Goal: Complete application form: Complete application form

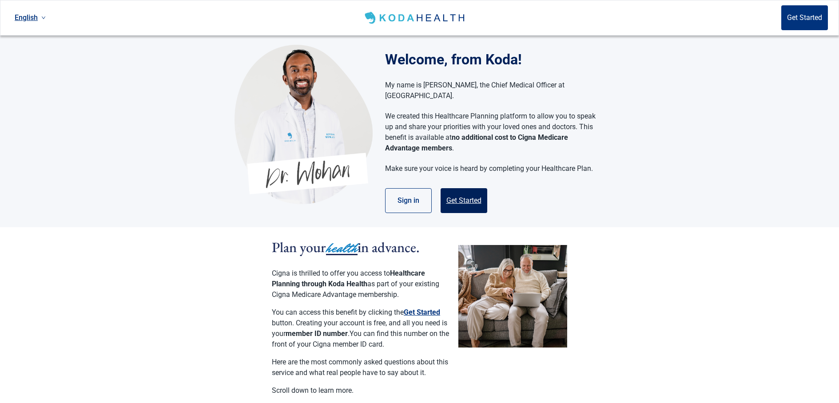
click at [464, 190] on button "Get Started" at bounding box center [464, 200] width 47 height 25
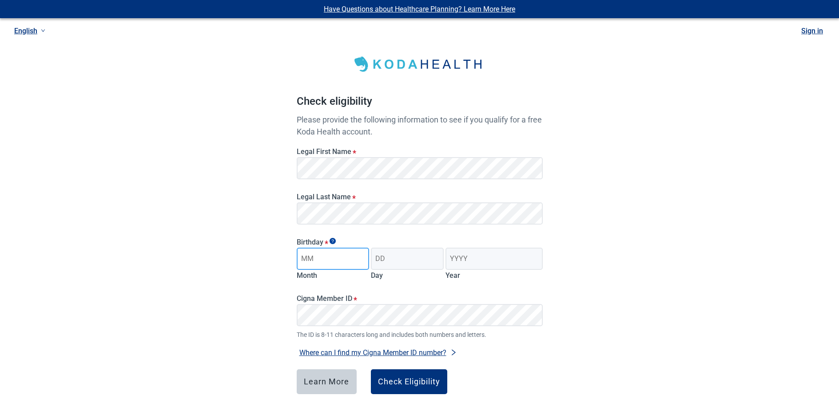
click at [307, 256] on input "Month" at bounding box center [333, 259] width 73 height 22
type input "08"
type input "24"
type input "1964"
click at [412, 388] on button "Check Eligibility" at bounding box center [409, 382] width 76 height 25
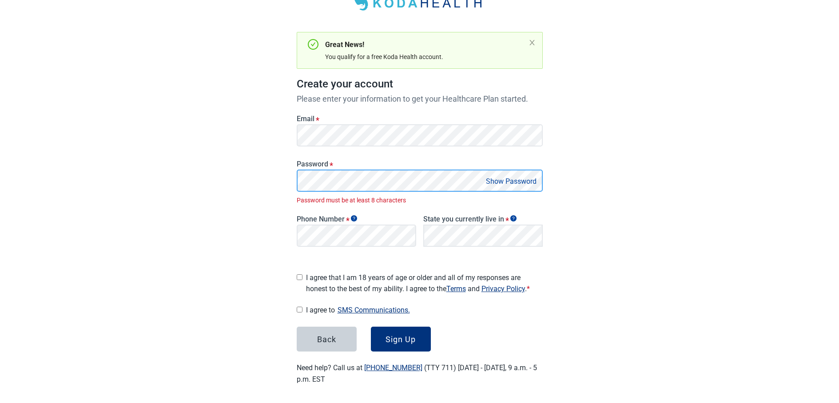
scroll to position [52, 0]
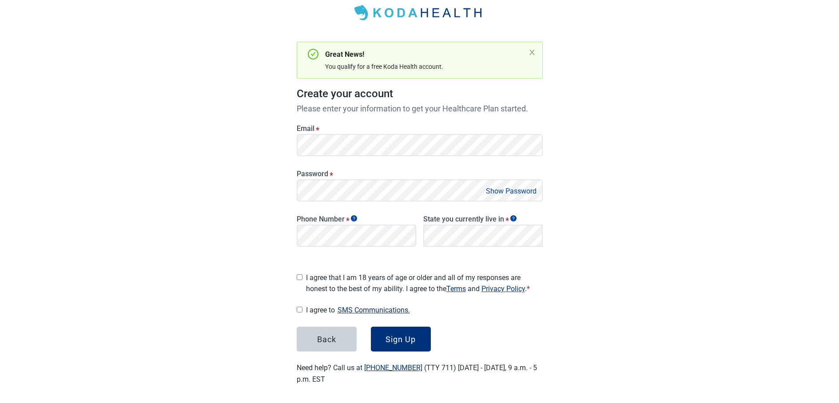
drag, startPoint x: 401, startPoint y: 211, endPoint x: 406, endPoint y: 205, distance: 7.6
click at [405, 213] on div "Phone Number *" at bounding box center [356, 229] width 127 height 48
click at [299, 275] on input "I agree that I am 18 years of age or older and all of my responses are honest t…" at bounding box center [300, 278] width 6 height 6
checkbox input "true"
click at [301, 307] on input "I agree to SMS Communications." at bounding box center [300, 310] width 6 height 6
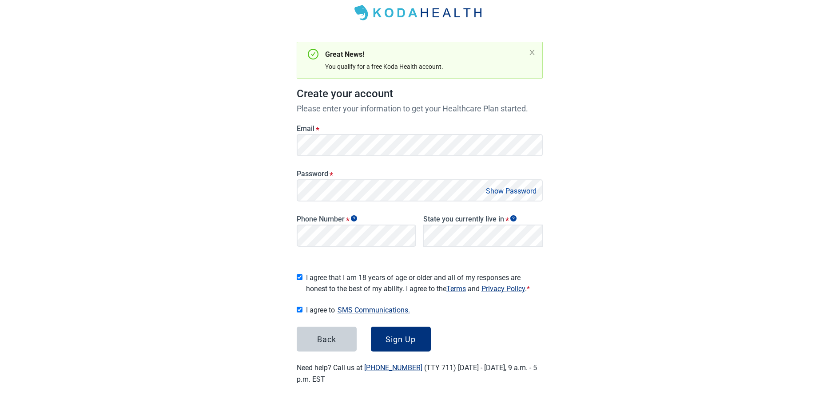
checkbox input "true"
click at [401, 335] on div "Sign Up" at bounding box center [401, 339] width 30 height 9
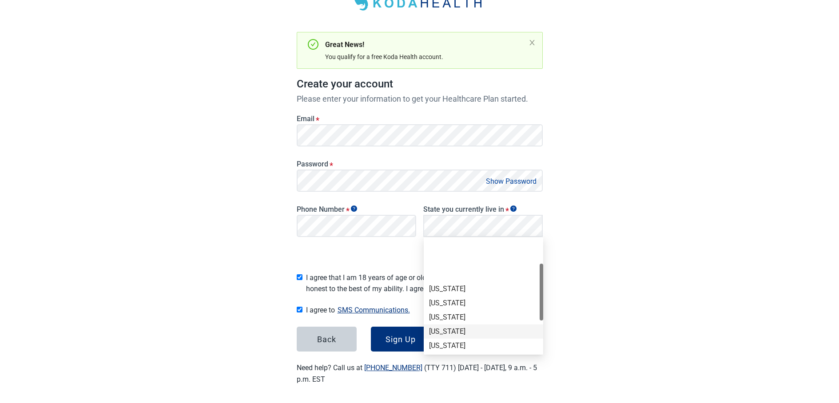
scroll to position [114, 0]
click at [434, 289] on div "[US_STATE]" at bounding box center [483, 289] width 109 height 10
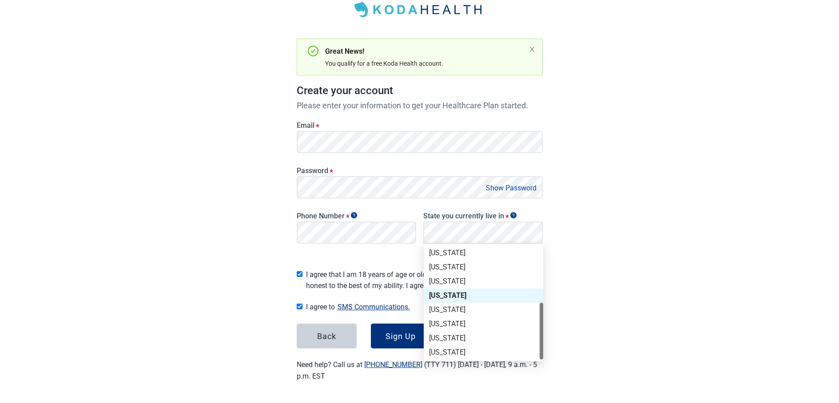
scroll to position [52, 0]
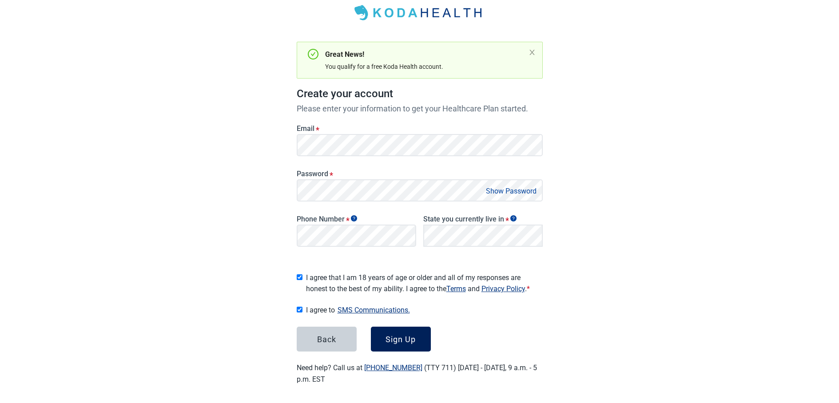
click at [402, 339] on div "Sign Up" at bounding box center [401, 339] width 30 height 9
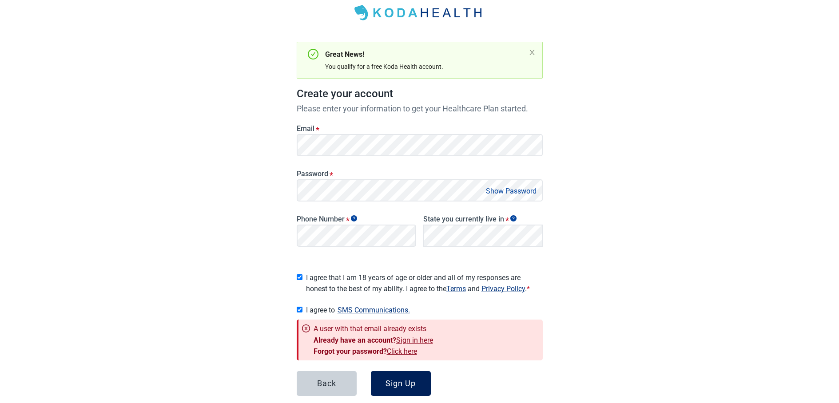
click at [390, 379] on div "Sign Up" at bounding box center [401, 383] width 30 height 9
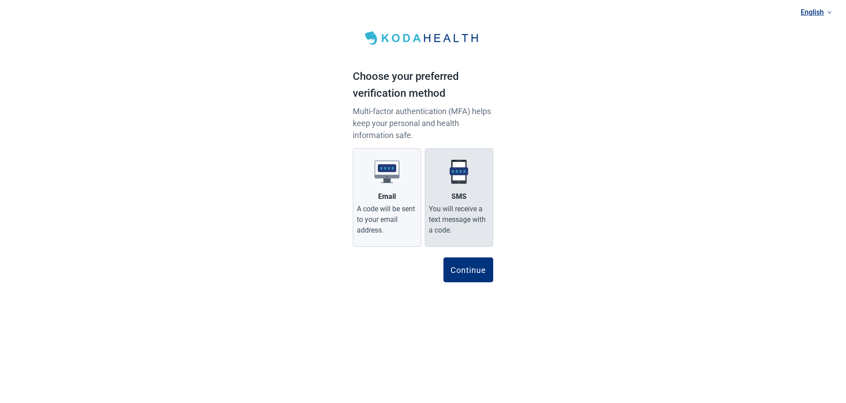
click at [463, 216] on div "You will receive a text message with a code." at bounding box center [459, 220] width 60 height 32
click at [0, 0] on input "SMS You will receive a text message with a code." at bounding box center [0, 0] width 0 height 0
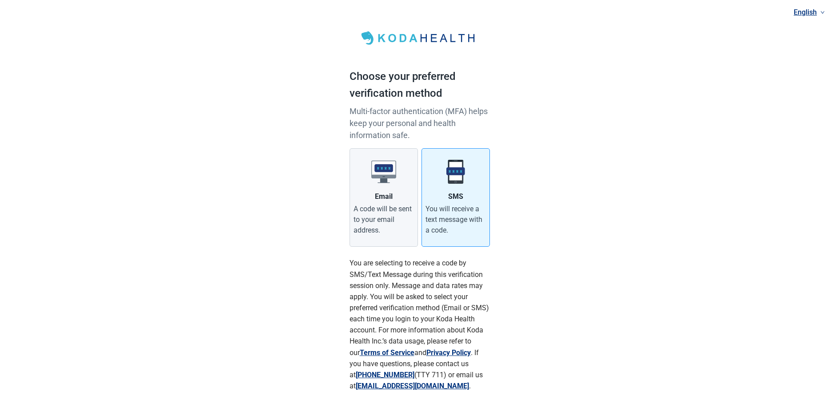
scroll to position [60, 0]
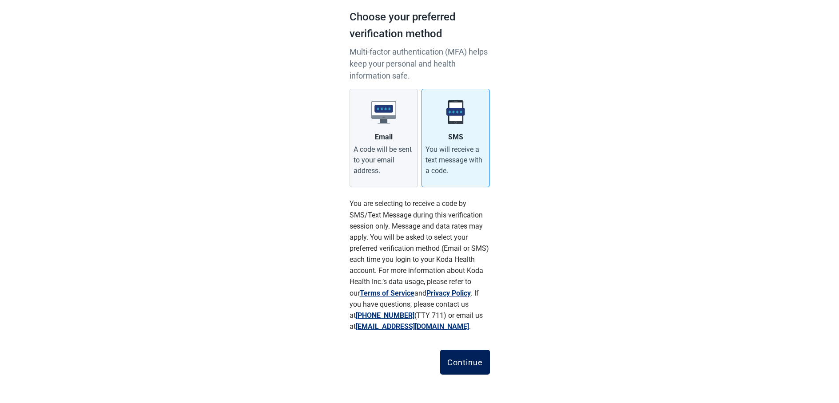
click at [458, 359] on div "Continue" at bounding box center [465, 362] width 36 height 9
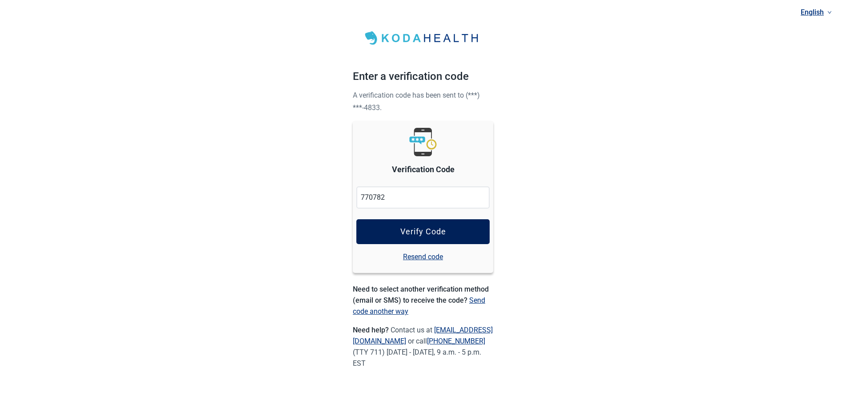
type input "770782"
click at [387, 229] on button "Verify Code" at bounding box center [422, 231] width 133 height 25
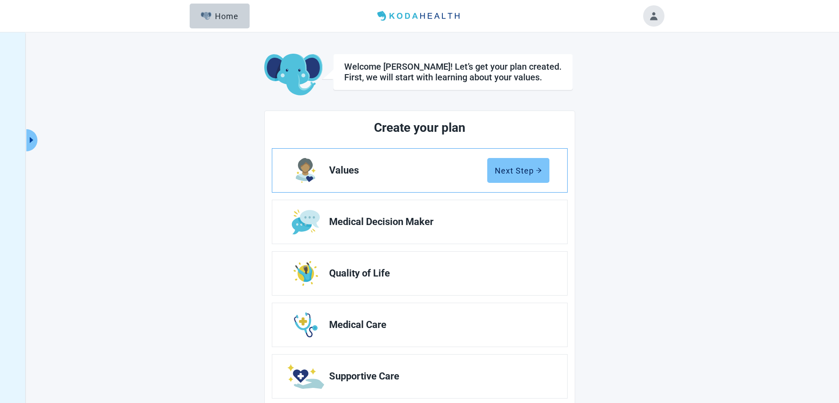
click at [531, 172] on div "Next Step" at bounding box center [518, 170] width 47 height 9
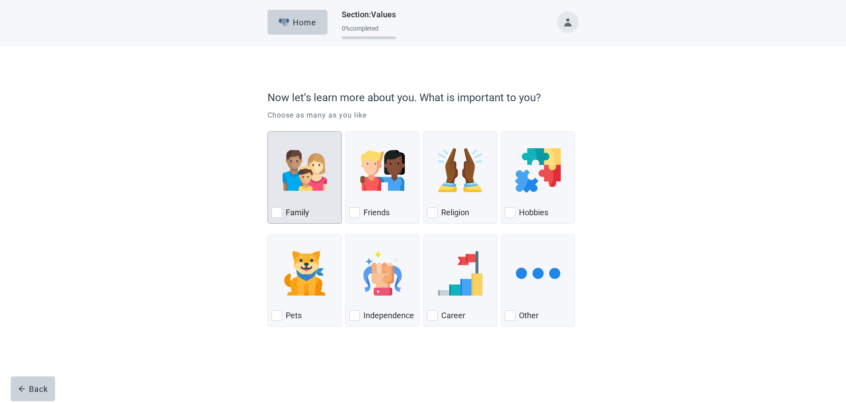
click at [276, 215] on div "Family, checkbox, not checked" at bounding box center [276, 212] width 11 height 11
click at [268, 132] on input "Family" at bounding box center [267, 132] width 0 height 0
checkbox input "true"
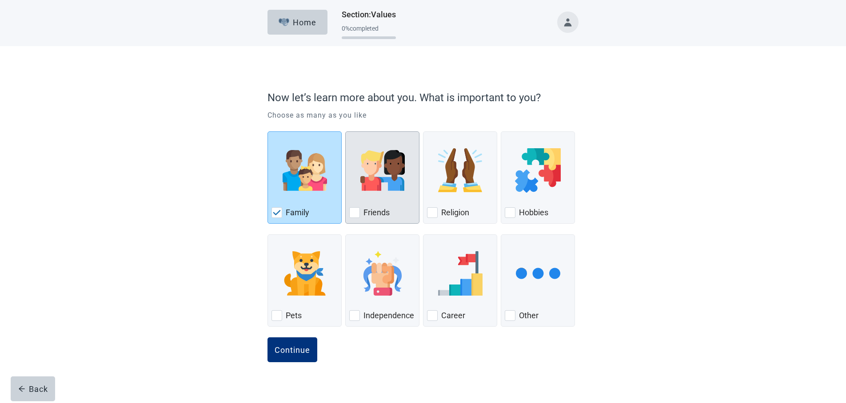
click at [355, 211] on div "Friends, checkbox, not checked" at bounding box center [354, 212] width 11 height 11
click at [346, 132] on input "Friends" at bounding box center [345, 132] width 0 height 0
checkbox input "true"
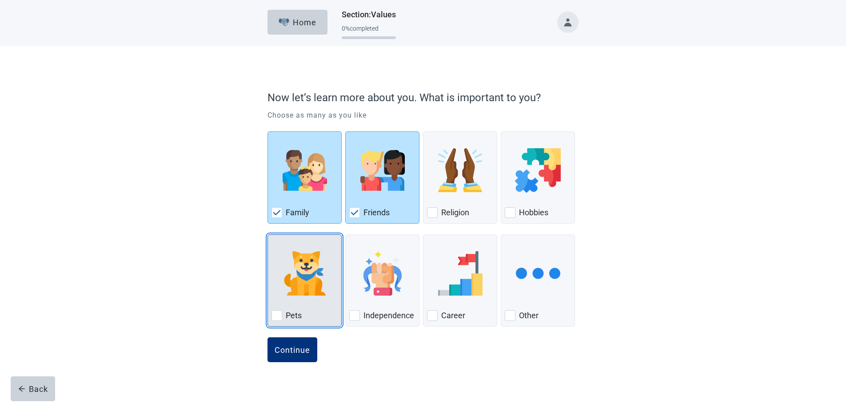
click at [275, 314] on div "Pets, checkbox, not checked" at bounding box center [276, 316] width 11 height 11
click at [268, 235] on input "Pets" at bounding box center [267, 235] width 0 height 0
checkbox input "true"
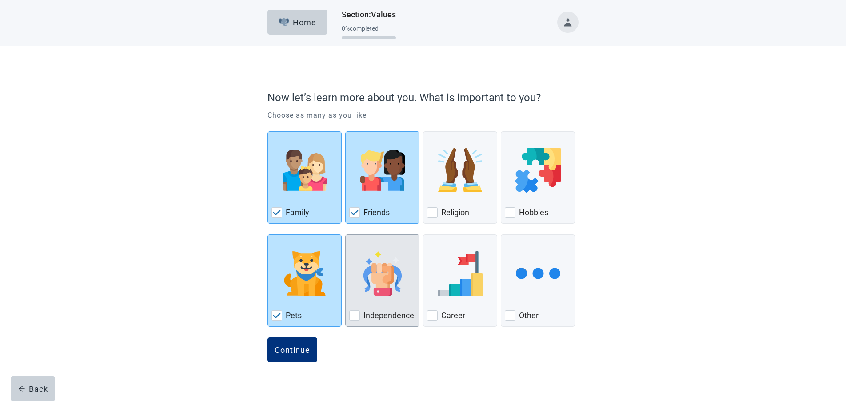
click at [352, 316] on div "Independence, checkbox, not checked" at bounding box center [354, 316] width 11 height 11
click at [346, 235] on input "Independence" at bounding box center [345, 235] width 0 height 0
checkbox input "true"
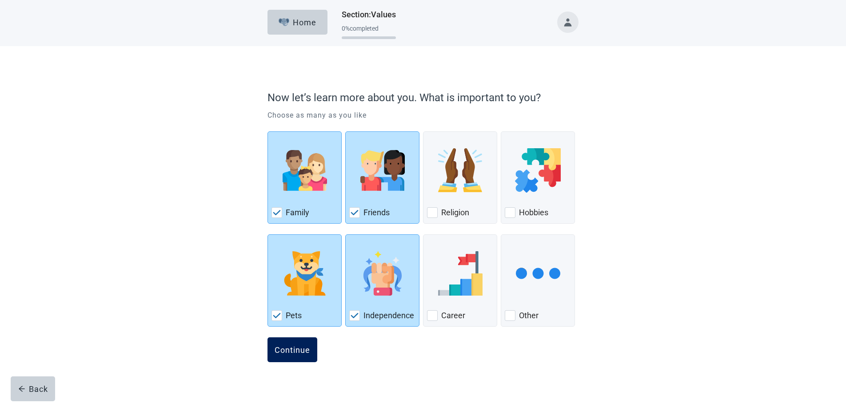
click at [288, 344] on button "Continue" at bounding box center [292, 350] width 50 height 25
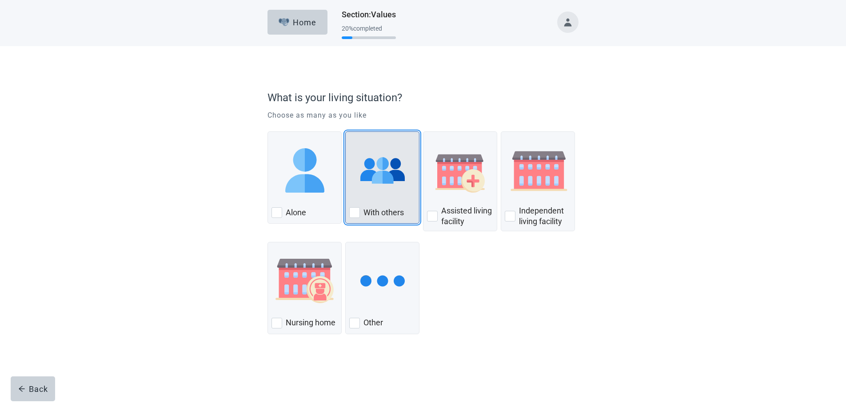
click at [355, 212] on div "With Others, checkbox, not checked" at bounding box center [354, 212] width 11 height 11
click at [346, 132] on input "With others" at bounding box center [345, 132] width 0 height 0
checkbox input "true"
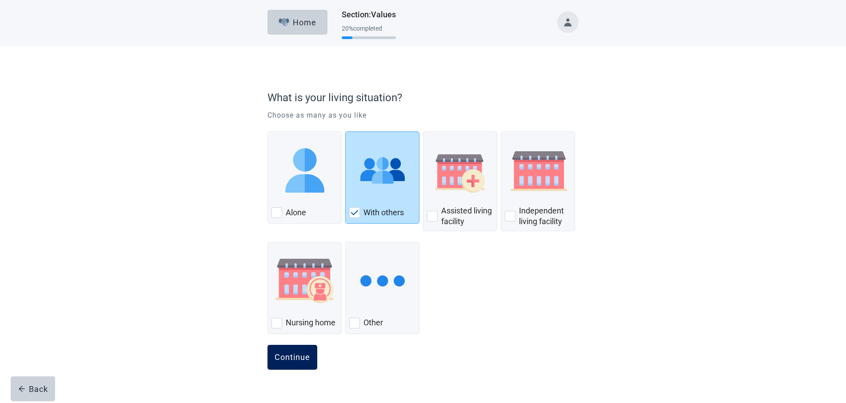
click at [296, 353] on div "Continue" at bounding box center [293, 357] width 36 height 9
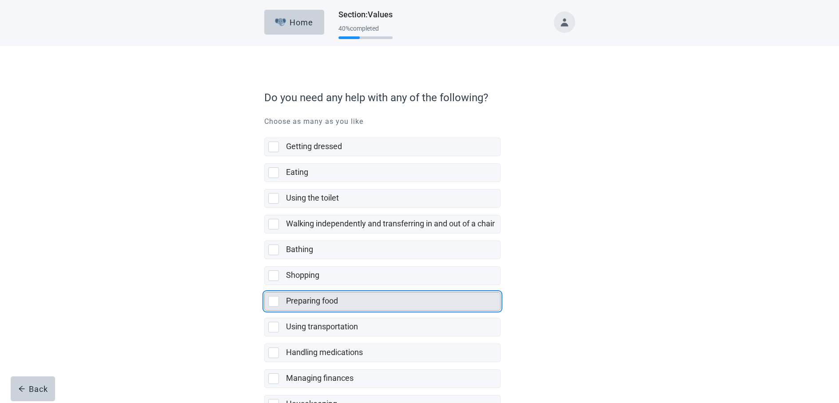
click at [273, 299] on div "Preparing food, checkbox, not selected" at bounding box center [273, 301] width 11 height 11
click at [265, 286] on input "Preparing food" at bounding box center [264, 285] width 0 height 0
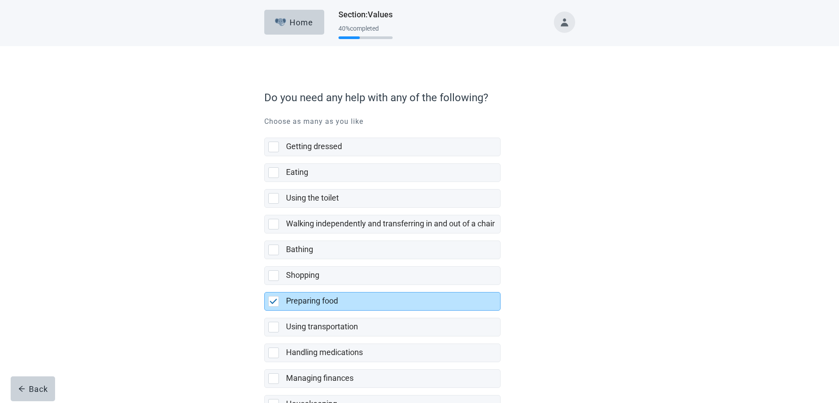
scroll to position [88, 0]
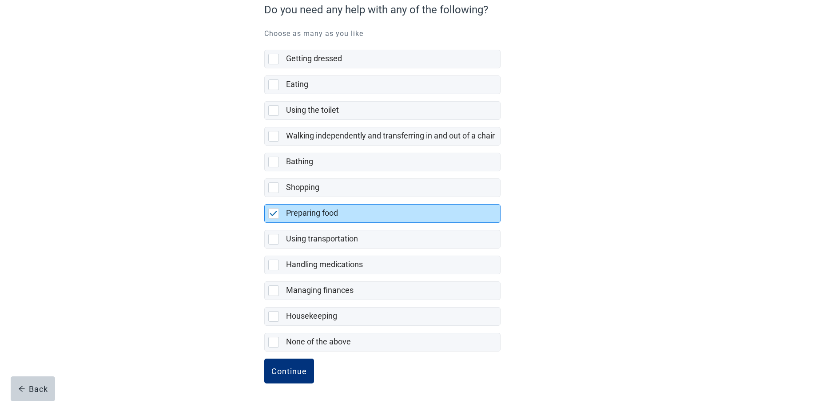
click at [274, 211] on div "Preparing food, checkbox, selected" at bounding box center [273, 213] width 11 height 11
click at [265, 198] on input "Preparing food" at bounding box center [264, 197] width 0 height 0
checkbox input "false"
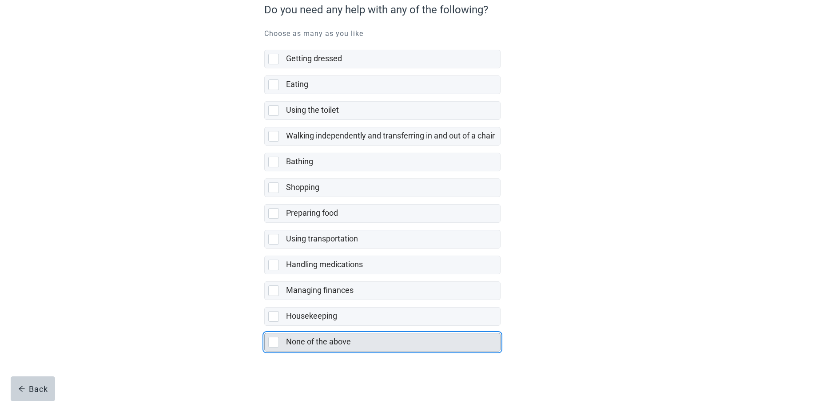
click at [274, 343] on div "None of the above, checkbox, not selected" at bounding box center [273, 342] width 11 height 11
click at [265, 327] on input "None of the above" at bounding box center [264, 326] width 0 height 0
checkbox input "true"
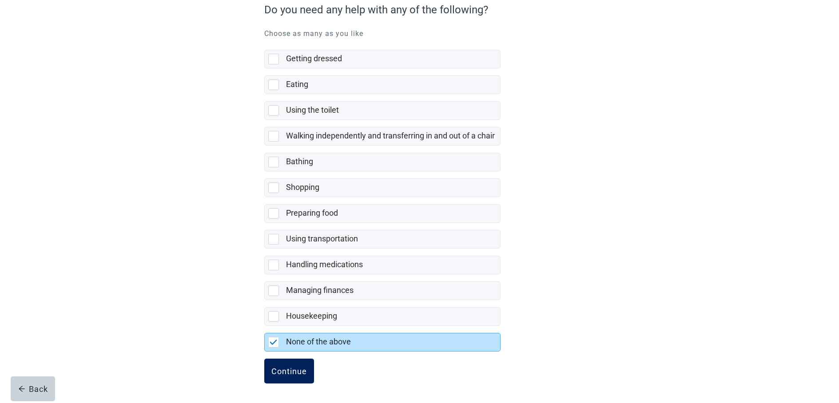
click at [287, 371] on div "Continue" at bounding box center [289, 371] width 36 height 9
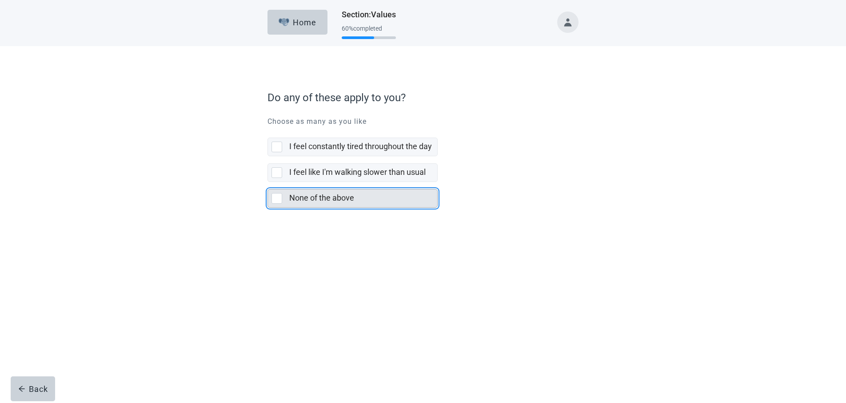
click at [276, 195] on div "None of the above, checkbox, not selected" at bounding box center [276, 198] width 11 height 11
click at [268, 183] on input "None of the above" at bounding box center [267, 182] width 0 height 0
checkbox input "true"
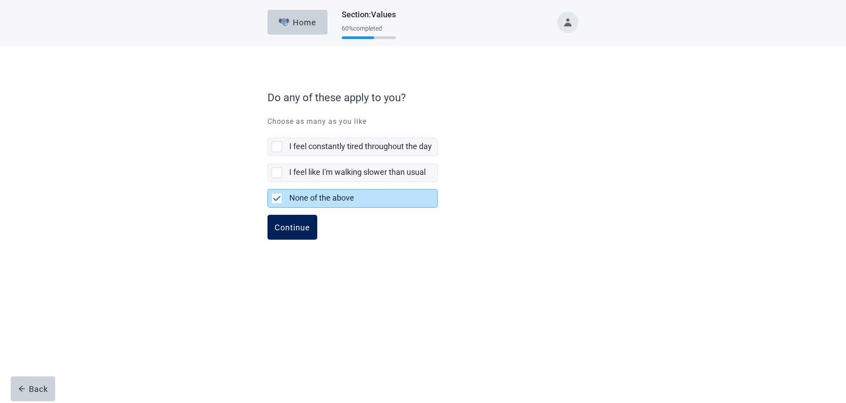
click at [291, 229] on div "Continue" at bounding box center [293, 227] width 36 height 9
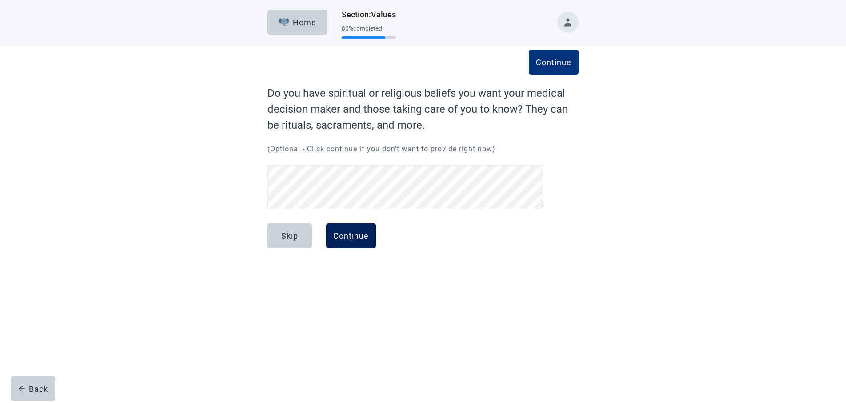
click at [351, 235] on div "Continue" at bounding box center [351, 235] width 36 height 9
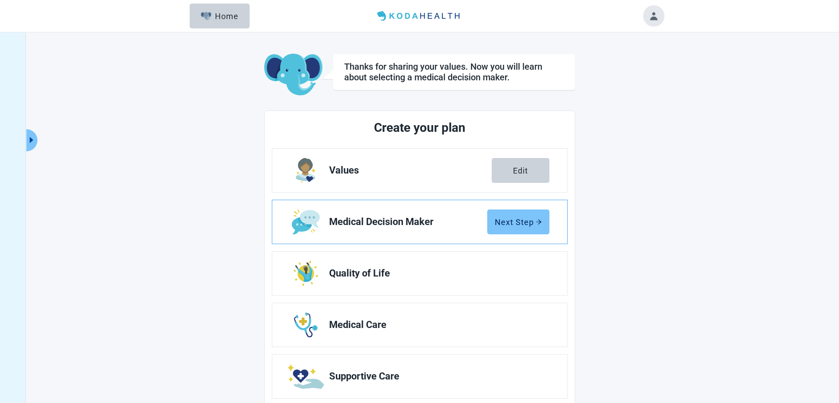
click at [511, 219] on div "Next Step" at bounding box center [518, 222] width 47 height 9
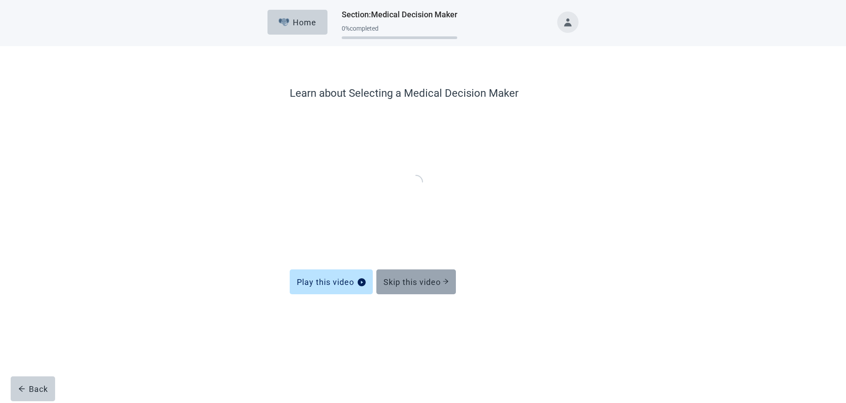
click at [424, 280] on div "Skip this video" at bounding box center [415, 282] width 65 height 9
click at [418, 280] on div "Skip this video" at bounding box center [415, 282] width 65 height 9
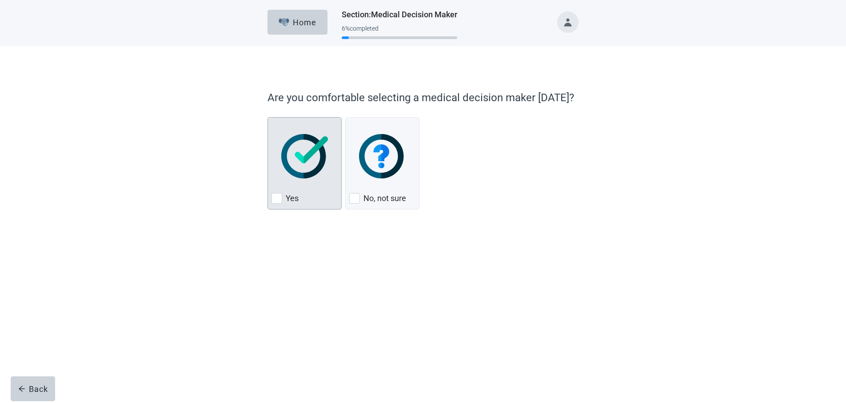
click at [274, 199] on div "Yes, checkbox, not checked" at bounding box center [276, 198] width 11 height 11
click at [268, 118] on input "Yes" at bounding box center [267, 117] width 0 height 0
checkbox input "true"
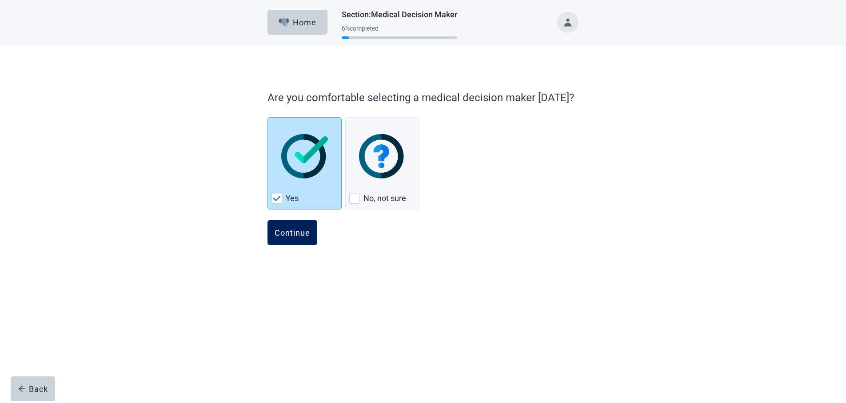
click at [291, 233] on div "Continue" at bounding box center [293, 232] width 36 height 9
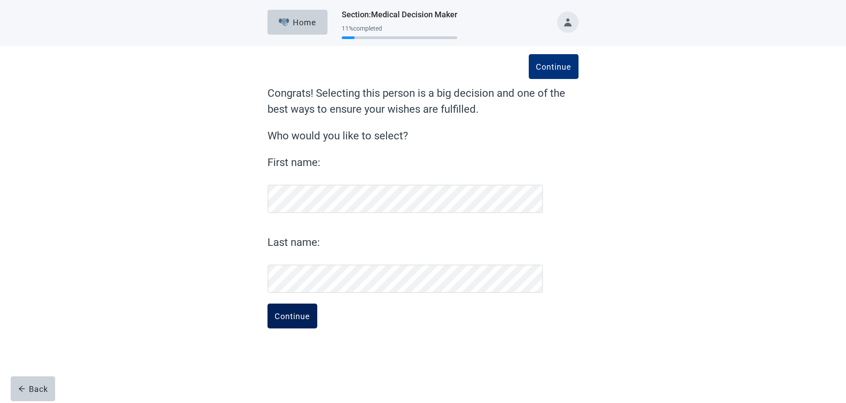
click at [294, 317] on div "Continue" at bounding box center [293, 316] width 36 height 9
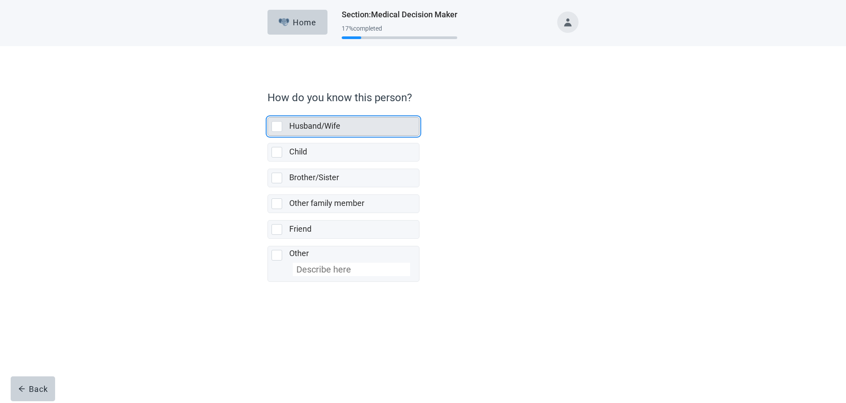
click at [273, 125] on div "Husband/Wife, checkbox, not selected" at bounding box center [276, 126] width 11 height 11
click at [268, 111] on input "Husband/Wife" at bounding box center [267, 110] width 0 height 0
checkbox input "true"
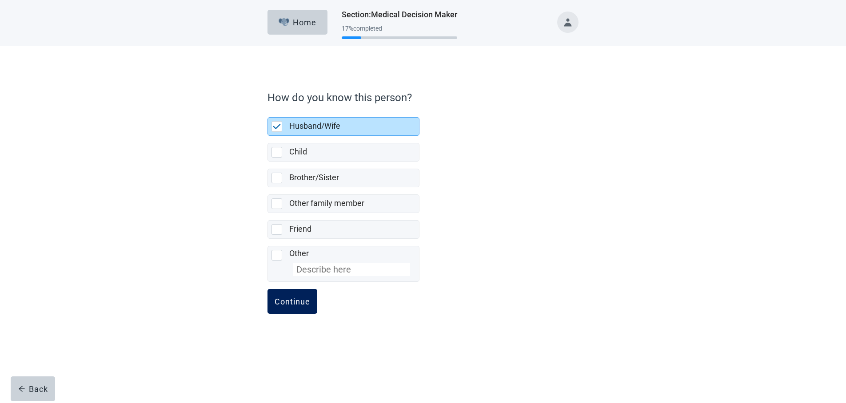
click at [297, 303] on div "Continue" at bounding box center [293, 301] width 36 height 9
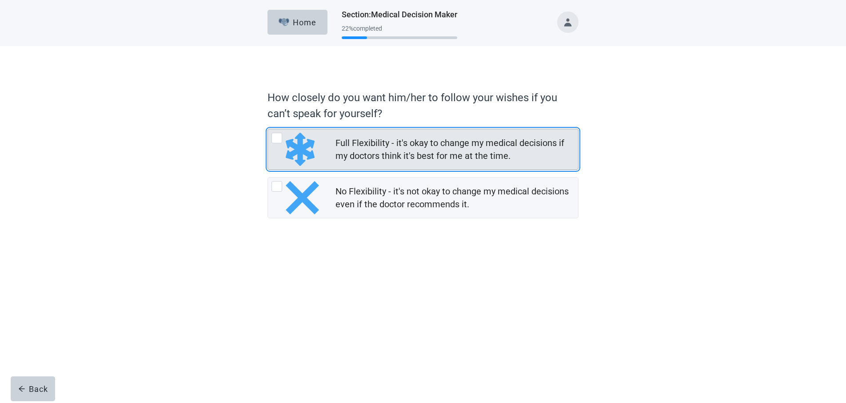
click at [279, 138] on div "Full Flexibility - it's okay to change my medical decisions if my doctors think…" at bounding box center [276, 138] width 11 height 11
click at [268, 129] on input "Full Flexibility - it's okay to change my medical decisions if my doctors think…" at bounding box center [267, 129] width 0 height 0
radio input "true"
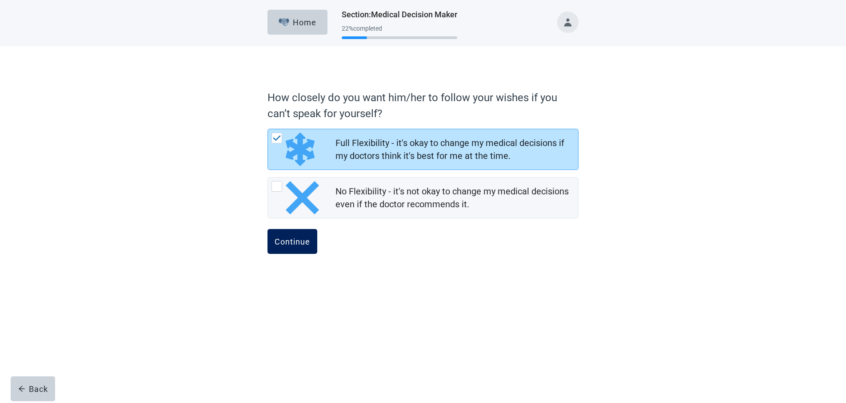
click at [296, 241] on div "Continue" at bounding box center [293, 241] width 36 height 9
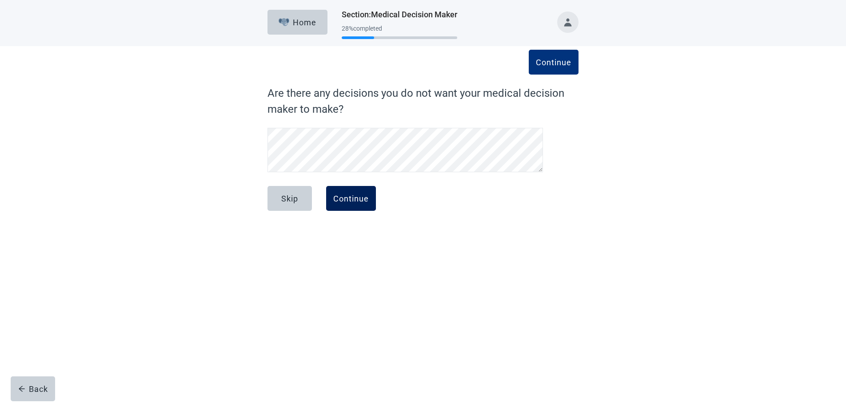
click at [343, 197] on div "Continue" at bounding box center [351, 198] width 36 height 9
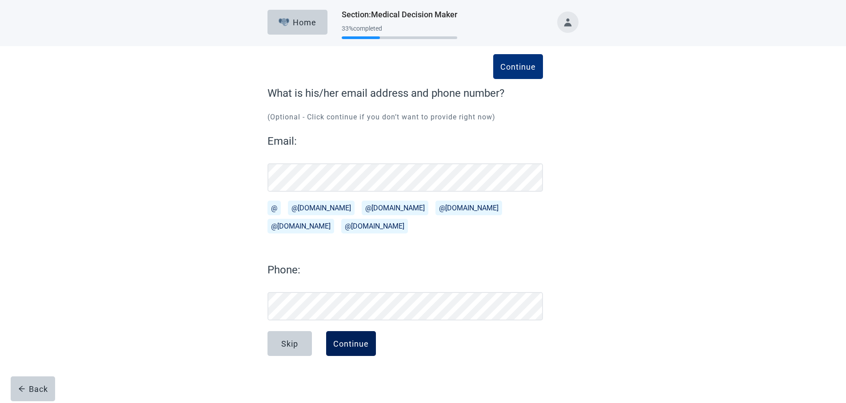
click at [347, 344] on div "Continue" at bounding box center [351, 343] width 36 height 9
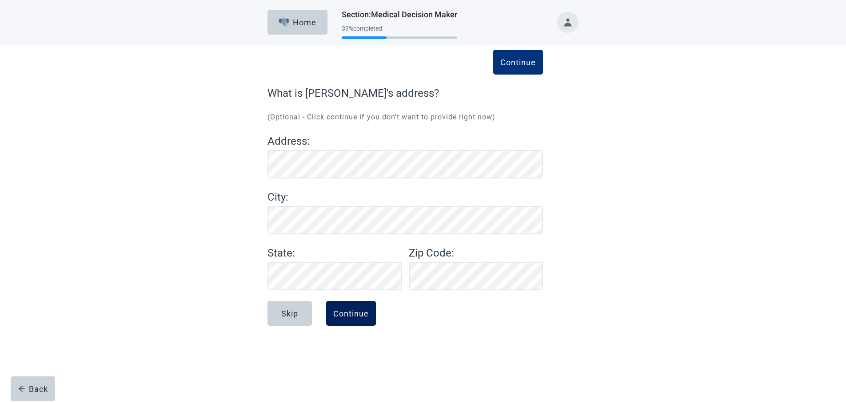
click at [358, 315] on div "Continue" at bounding box center [351, 313] width 36 height 9
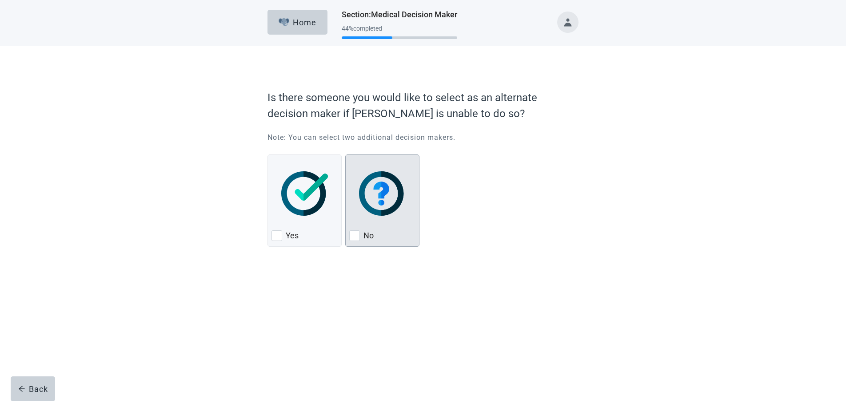
click at [356, 237] on div "No, checkbox, not checked" at bounding box center [354, 236] width 11 height 11
click at [346, 155] on input "No" at bounding box center [345, 155] width 0 height 0
checkbox input "true"
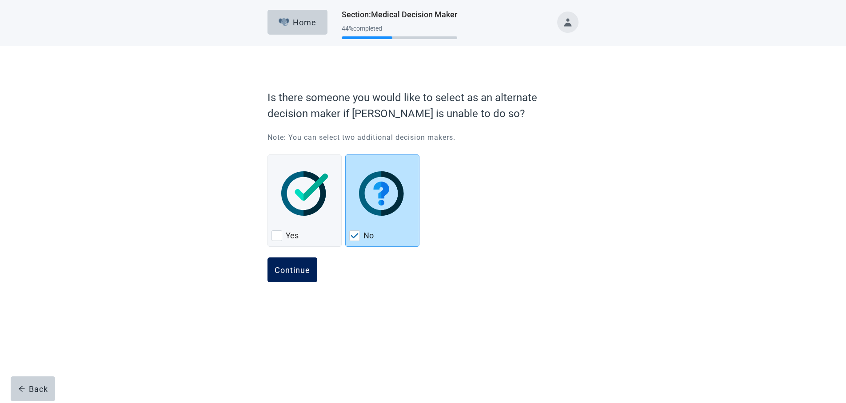
click at [291, 258] on button "Continue" at bounding box center [292, 270] width 50 height 25
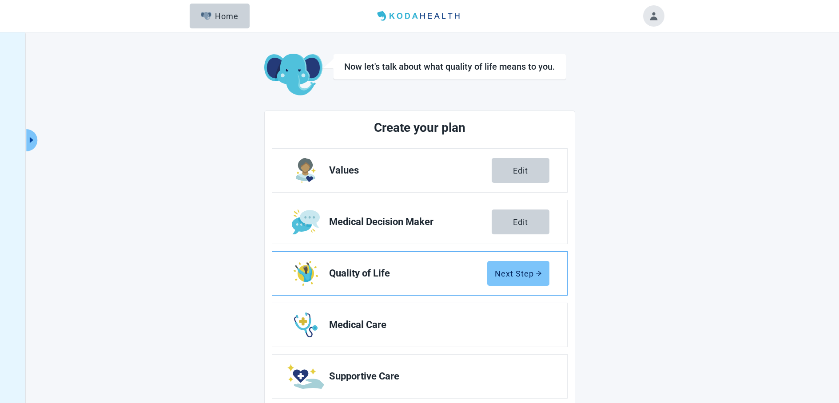
click at [527, 268] on button "Next Step" at bounding box center [518, 273] width 62 height 25
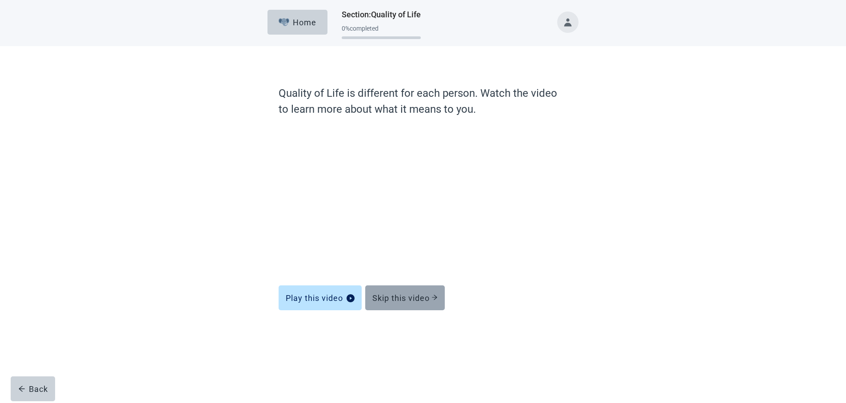
click at [416, 296] on div "Skip this video" at bounding box center [404, 298] width 65 height 9
click at [389, 296] on div "Skip this video" at bounding box center [404, 298] width 65 height 9
click at [398, 295] on div "Skip this video" at bounding box center [404, 298] width 65 height 9
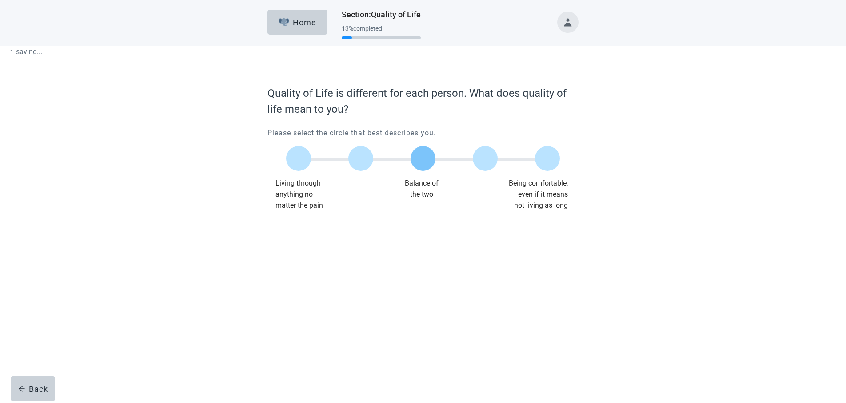
click at [420, 157] on label "Main content" at bounding box center [423, 158] width 25 height 25
click at [423, 159] on input "Quality of life scale: 50 out of 100. Balance of the two" at bounding box center [423, 159] width 0 height 0
click at [296, 229] on div "Continue" at bounding box center [293, 229] width 36 height 9
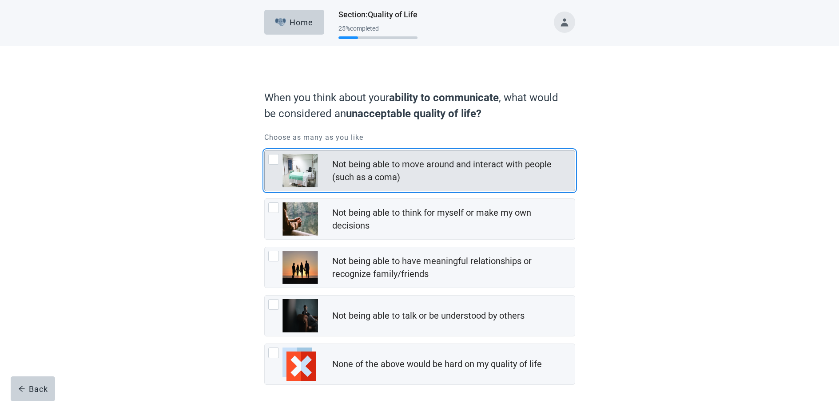
click at [275, 163] on div "Not being able to move around and interact with people (such as a coma), checkb…" at bounding box center [273, 159] width 11 height 11
click at [265, 151] on input "Not being able to move around and interact with people (such as a coma)" at bounding box center [264, 150] width 0 height 0
checkbox input "true"
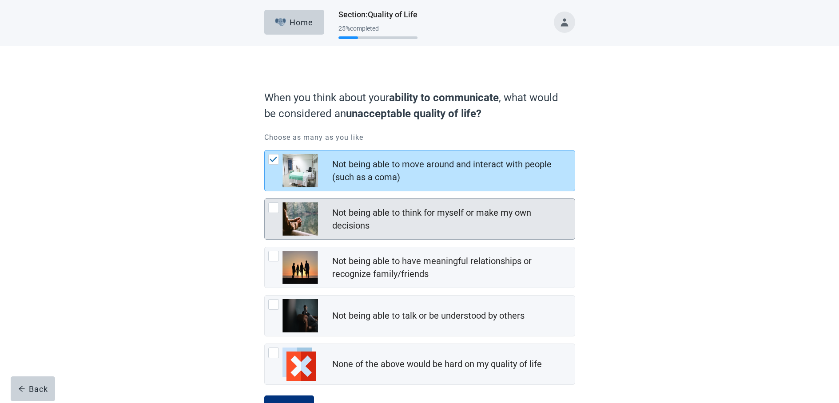
click at [271, 207] on div "Not being able to think for myself or make my own decisions, checkbox, not chec…" at bounding box center [273, 208] width 11 height 11
click at [265, 199] on input "Not being able to think for myself or make my own decisions" at bounding box center [264, 199] width 0 height 0
checkbox input "true"
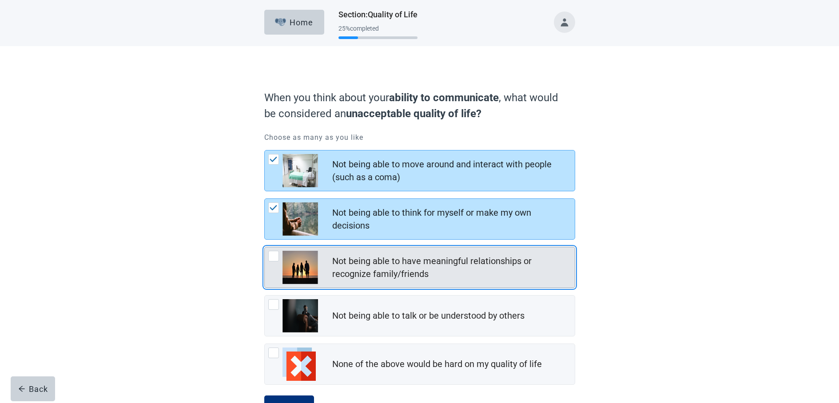
click at [272, 255] on div "Not being able to have meaningful relationships or recognize family/friends, ch…" at bounding box center [273, 256] width 11 height 11
click at [265, 247] on input "Not being able to have meaningful relationships or recognize family/friends" at bounding box center [264, 247] width 0 height 0
checkbox input "true"
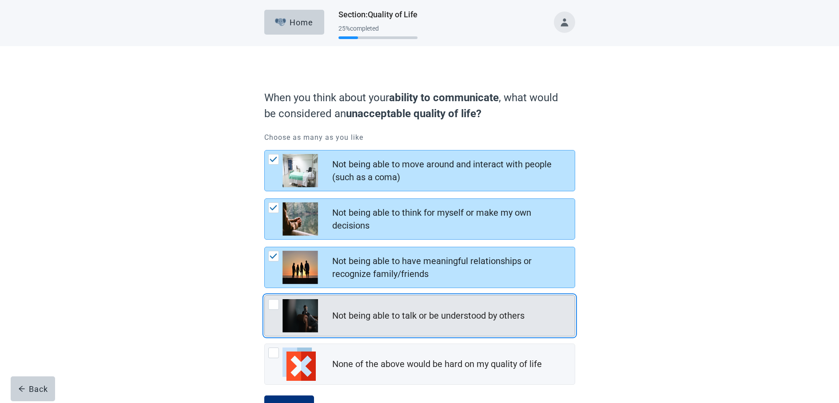
click at [274, 306] on div "Not being able to talk or be understood by others, checkbox, not checked" at bounding box center [273, 304] width 11 height 11
click at [265, 296] on input "Not being able to talk or be understood by others" at bounding box center [264, 295] width 0 height 0
checkbox input "true"
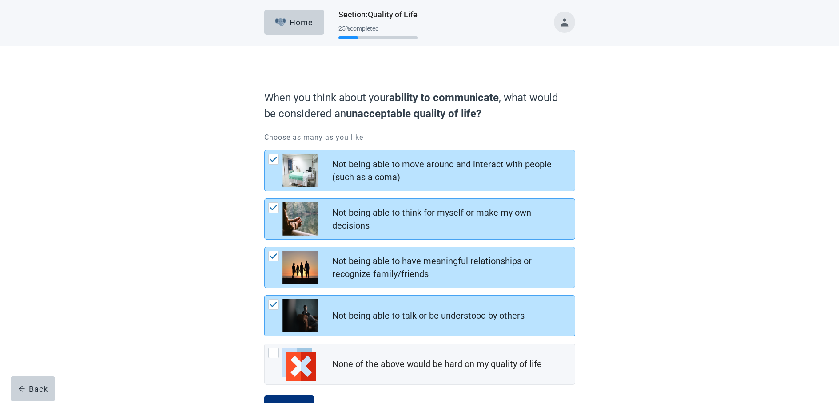
scroll to position [37, 0]
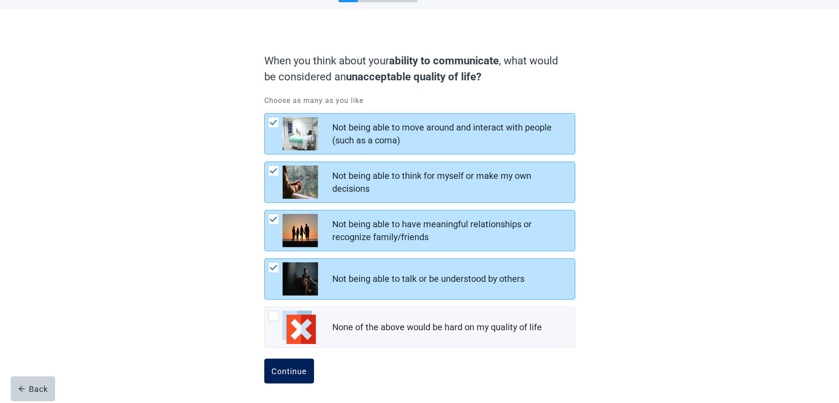
click at [291, 372] on div "Continue" at bounding box center [289, 371] width 36 height 9
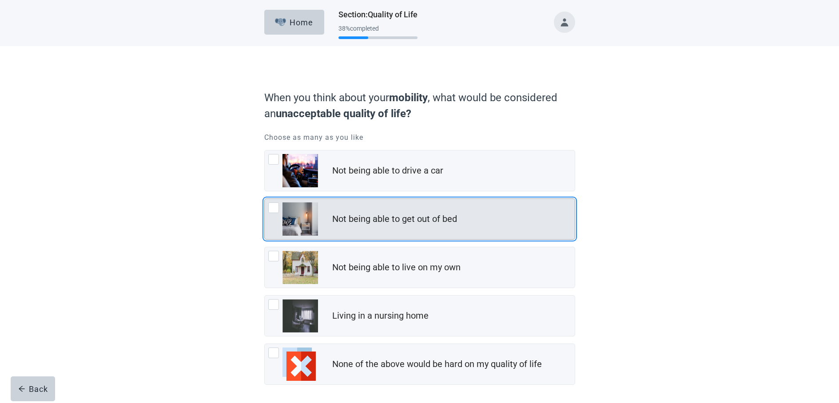
click at [273, 210] on div "Not being able to get out of bed, checkbox, not checked" at bounding box center [273, 208] width 11 height 11
click at [265, 199] on input "Not being able to get out of bed" at bounding box center [264, 199] width 0 height 0
checkbox input "true"
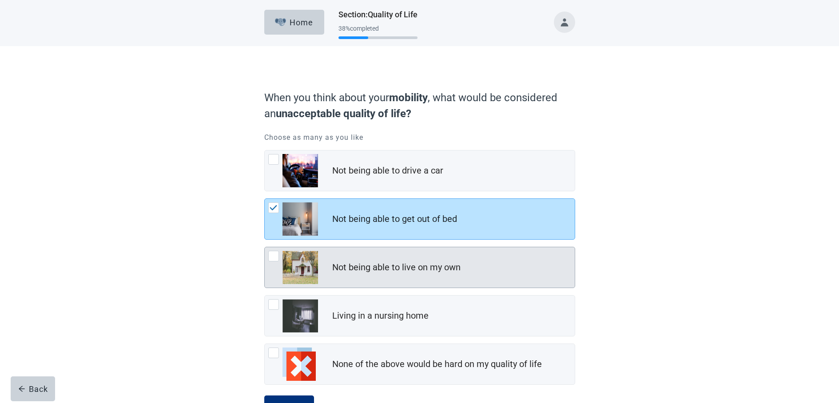
click at [274, 255] on div "Not being able to live on my own, checkbox, not checked" at bounding box center [273, 256] width 11 height 11
click at [265, 247] on input "Not being able to live on my own" at bounding box center [264, 247] width 0 height 0
checkbox input "true"
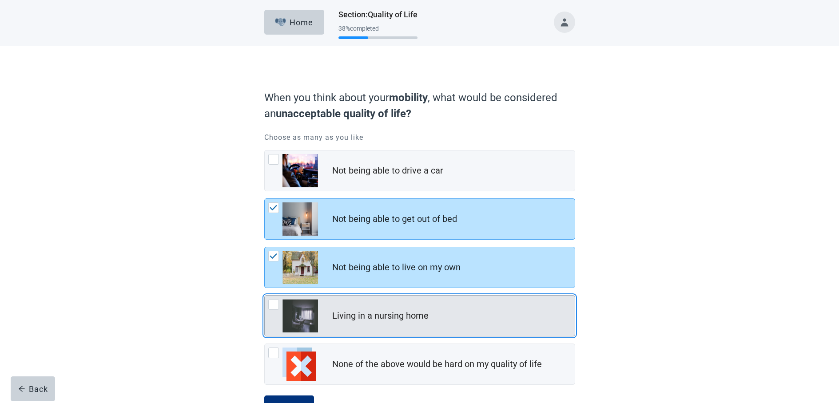
click at [271, 305] on div "Living in a nursing home, checkbox, not checked" at bounding box center [273, 304] width 11 height 11
click at [265, 296] on input "Living in a nursing home" at bounding box center [264, 295] width 0 height 0
checkbox input "true"
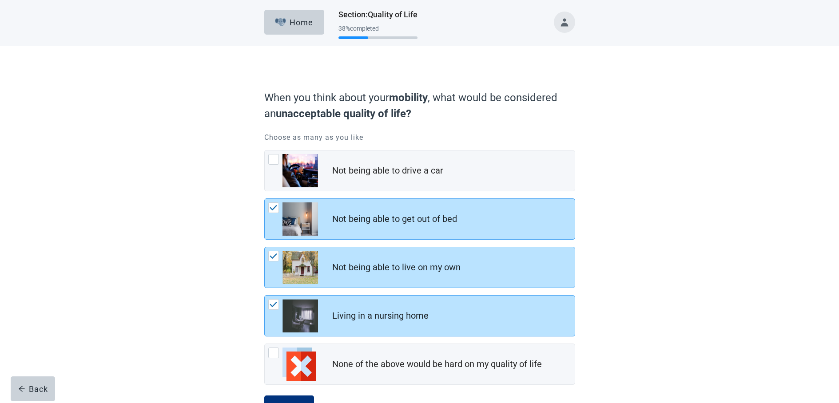
scroll to position [37, 0]
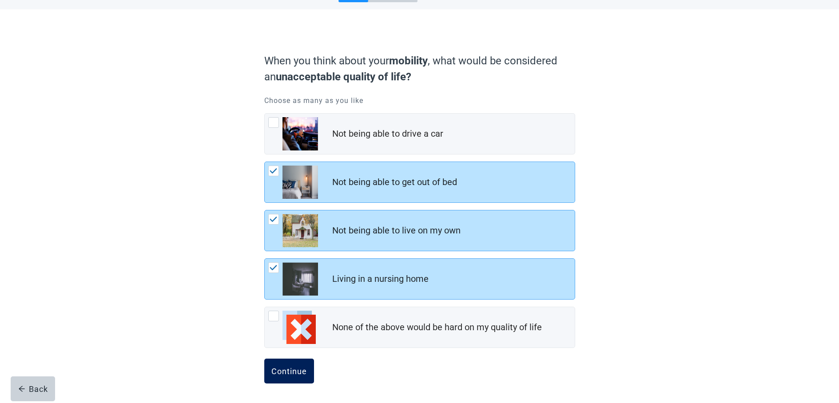
click at [299, 373] on div "Continue" at bounding box center [289, 371] width 36 height 9
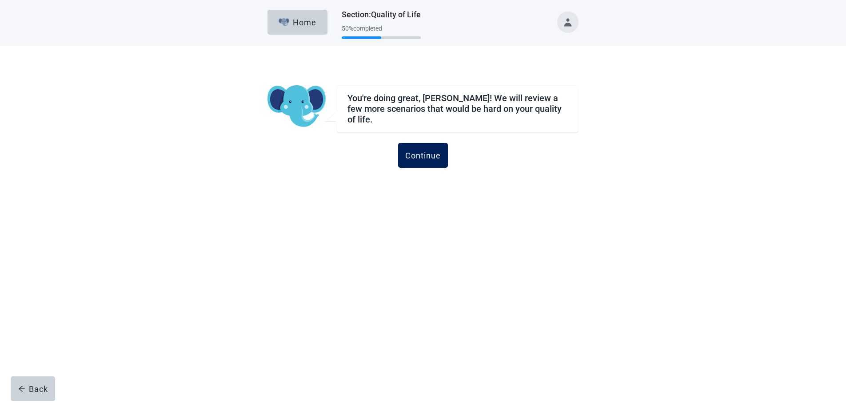
click at [414, 151] on div "Continue" at bounding box center [423, 155] width 36 height 9
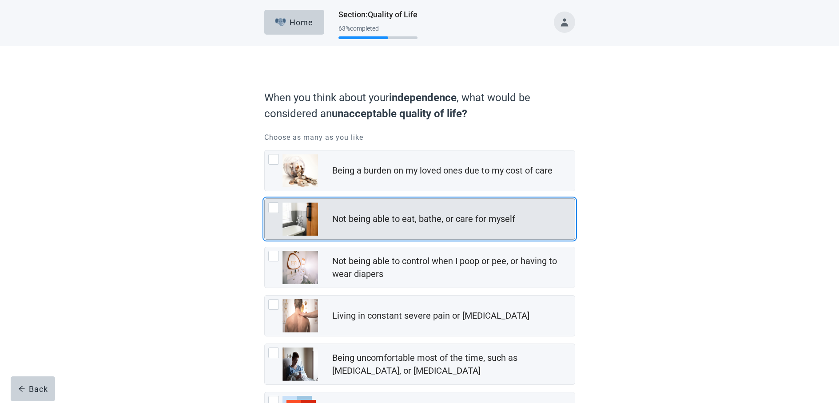
click at [275, 207] on div "Not being able to eat, bathe, or care for myself, checkbox, not checked" at bounding box center [273, 208] width 11 height 11
click at [265, 199] on input "Not being able to eat, bathe, or care for myself" at bounding box center [264, 199] width 0 height 0
checkbox input "true"
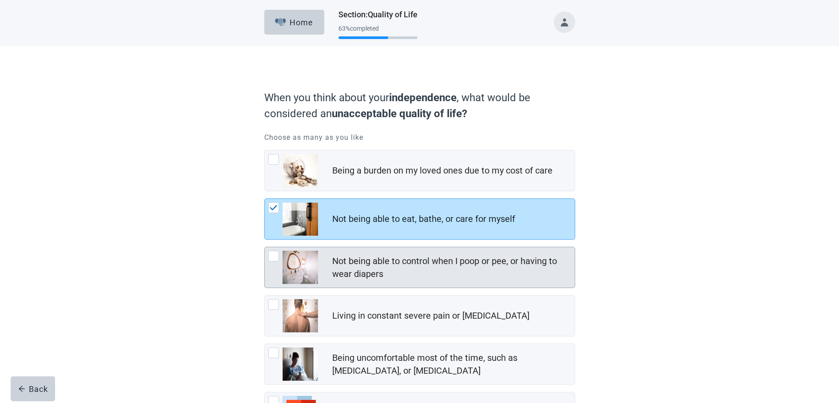
click at [275, 257] on div "Not being able to control when I poop or pee, or having to wear diapers, checkb…" at bounding box center [273, 256] width 11 height 11
click at [265, 247] on input "Not being able to control when I poop or pee, or having to wear diapers" at bounding box center [264, 247] width 0 height 0
checkbox input "true"
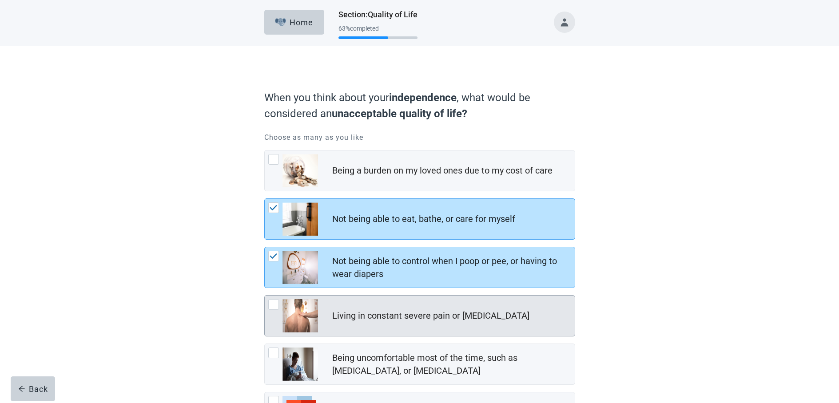
click at [277, 304] on div "Living in constant severe pain or shortness of breath, checkbox, not checked" at bounding box center [273, 304] width 11 height 11
click at [265, 296] on input "Living in constant severe pain or [MEDICAL_DATA]" at bounding box center [264, 295] width 0 height 0
checkbox input "true"
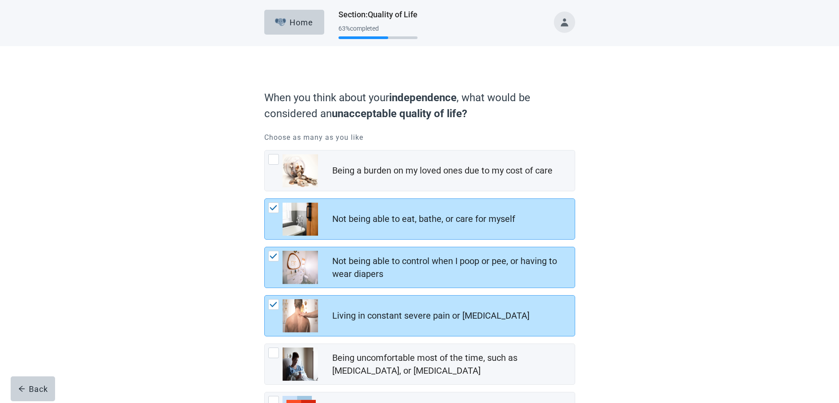
scroll to position [85, 0]
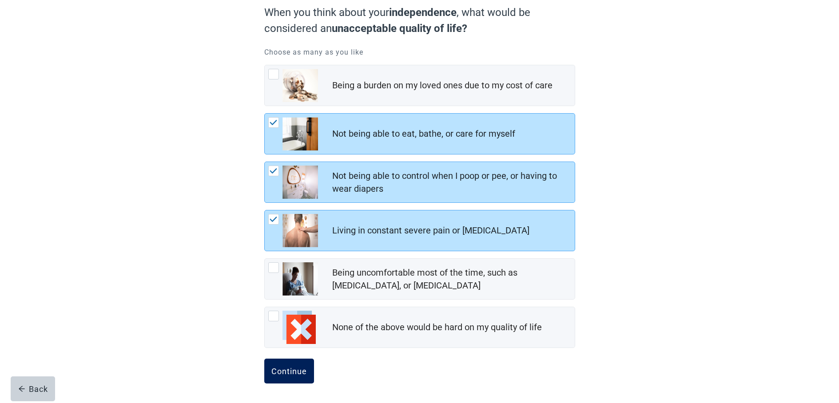
click at [300, 372] on div "Continue" at bounding box center [289, 371] width 36 height 9
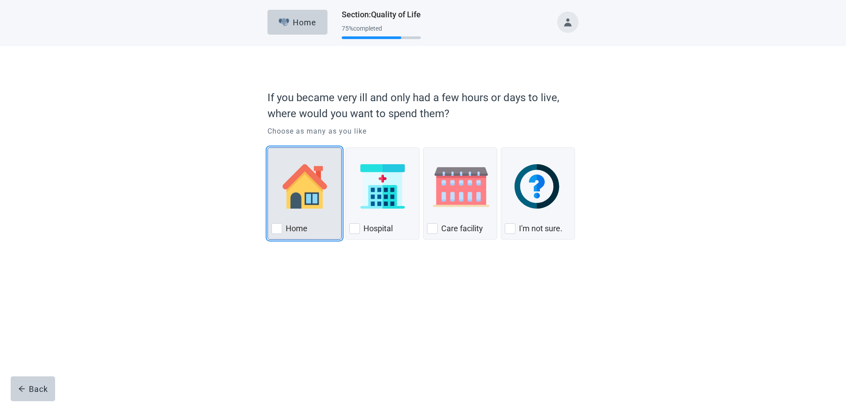
click at [278, 230] on div "Home, checkbox, not checked" at bounding box center [276, 228] width 11 height 11
click at [268, 148] on input "Home" at bounding box center [267, 147] width 0 height 0
checkbox input "true"
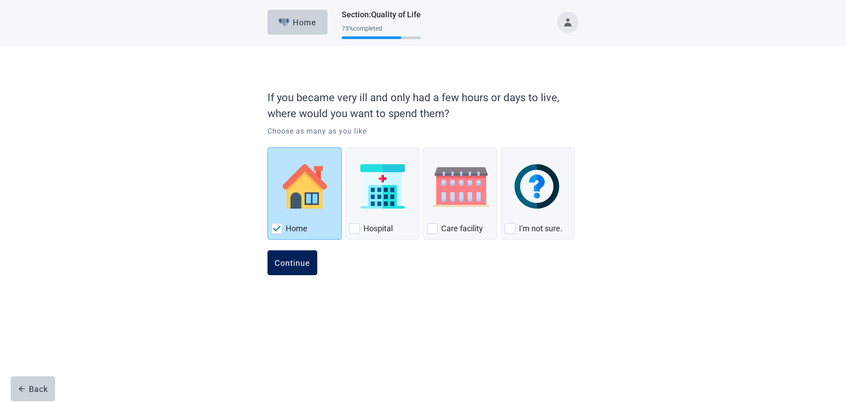
click at [295, 266] on div "Continue" at bounding box center [293, 263] width 36 height 9
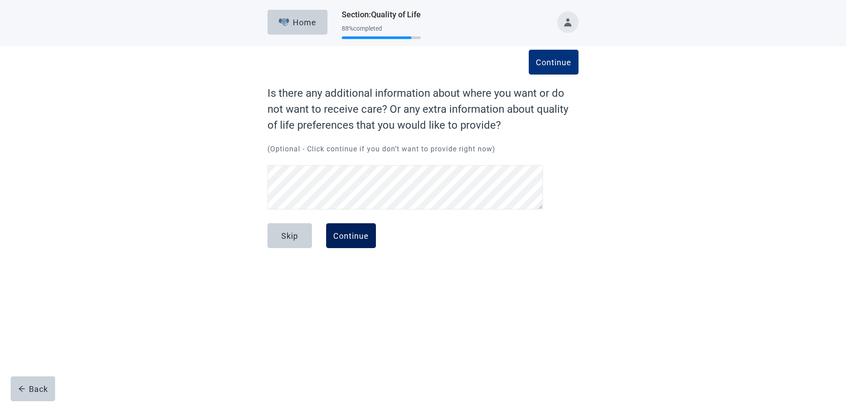
click at [370, 237] on button "Continue" at bounding box center [351, 235] width 50 height 25
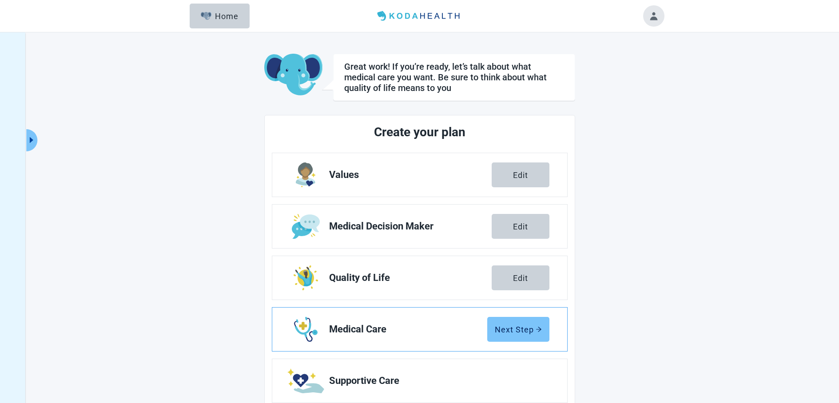
click at [536, 326] on div "Next Step" at bounding box center [518, 329] width 47 height 9
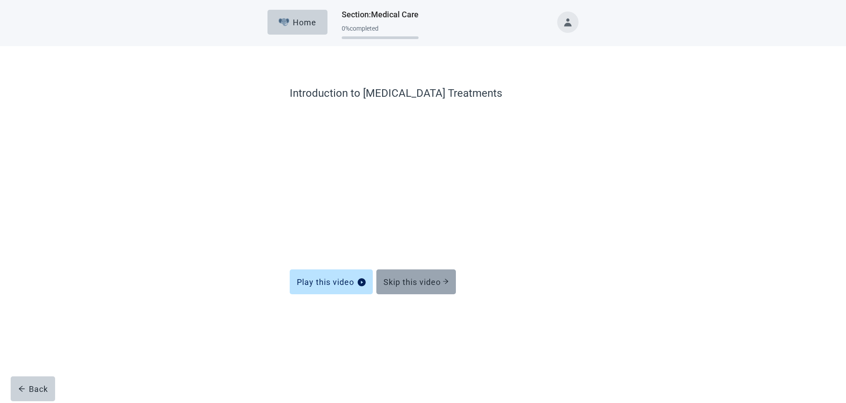
click at [416, 280] on div "Skip this video" at bounding box center [415, 282] width 65 height 9
click at [410, 279] on div "Skip this video" at bounding box center [415, 282] width 65 height 9
click at [406, 280] on div "Skip this video" at bounding box center [415, 282] width 65 height 9
click at [413, 278] on div "Skip this video" at bounding box center [415, 282] width 65 height 9
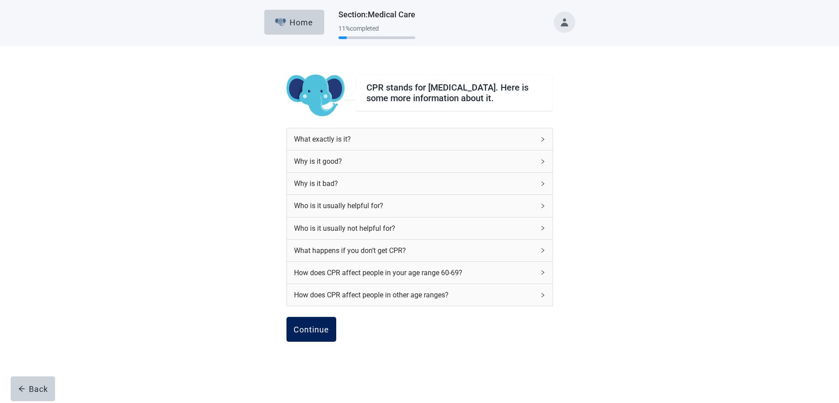
click at [320, 334] on div "Continue" at bounding box center [312, 329] width 36 height 9
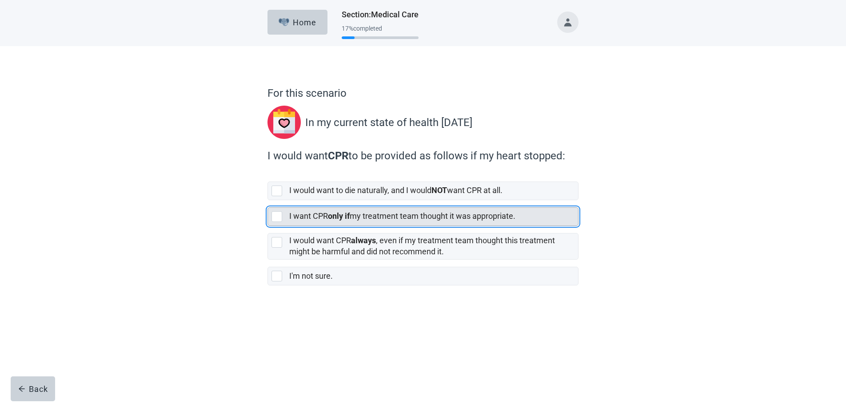
click at [275, 216] on div "[object Object], checkbox, not selected" at bounding box center [276, 216] width 11 height 11
click at [268, 201] on input "I want CPR only if my treatment team thought it was appropriate." at bounding box center [267, 200] width 0 height 0
checkbox input "true"
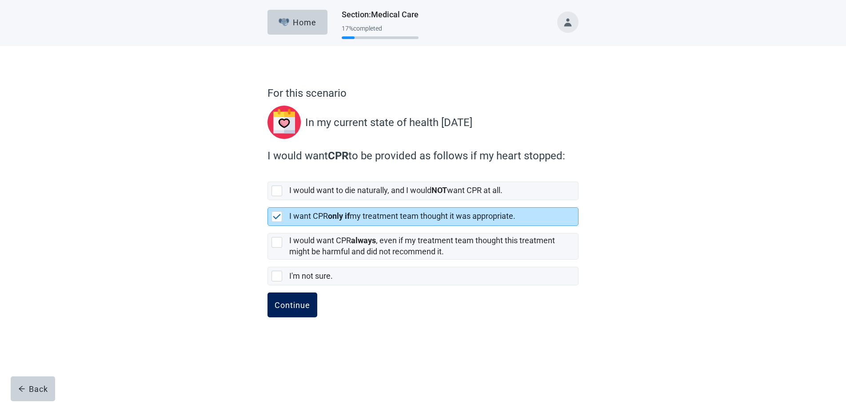
click at [294, 302] on div "Continue" at bounding box center [293, 305] width 36 height 9
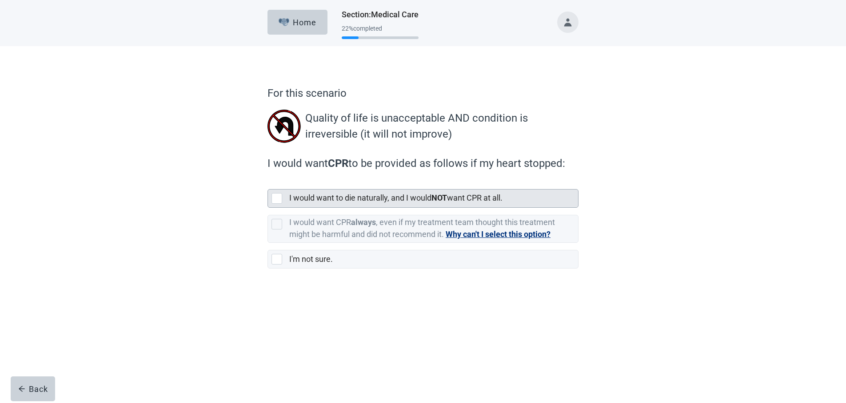
click at [275, 199] on div "[object Object], checkbox, not selected" at bounding box center [276, 198] width 11 height 11
click at [268, 183] on input "I would want to die naturally, and I would NOT want CPR at all." at bounding box center [267, 182] width 0 height 0
checkbox input "true"
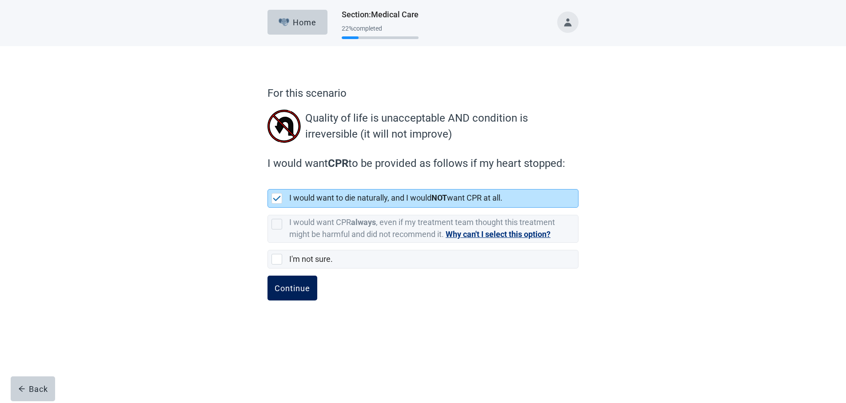
click at [300, 280] on button "Continue" at bounding box center [292, 288] width 50 height 25
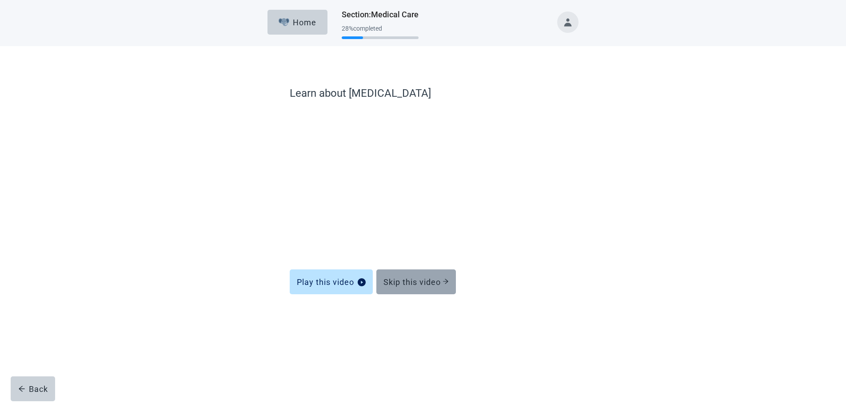
click at [407, 283] on div "Skip this video" at bounding box center [415, 282] width 65 height 9
click at [413, 277] on button "Skip this video" at bounding box center [416, 282] width 80 height 25
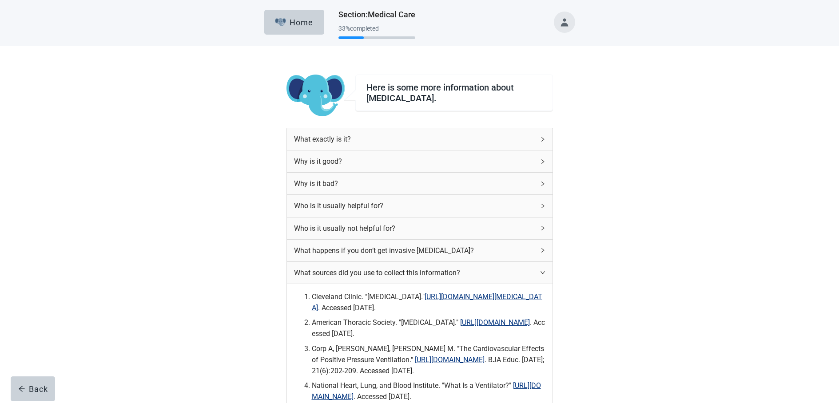
click at [316, 307] on link "[URL][DOMAIN_NAME][MEDICAL_DATA]" at bounding box center [427, 303] width 231 height 20
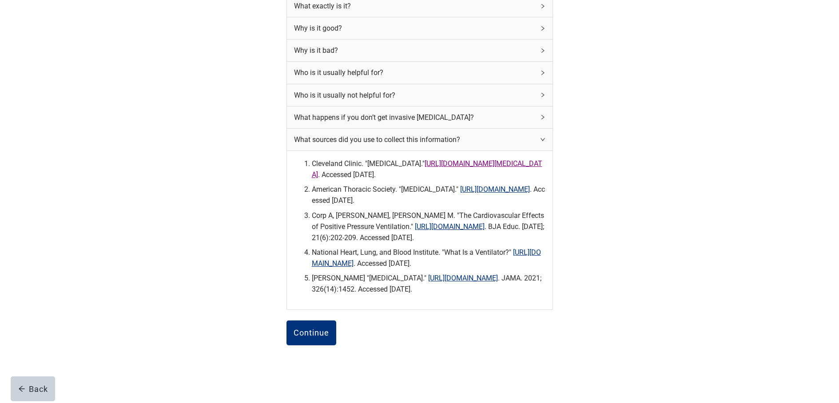
scroll to position [168, 0]
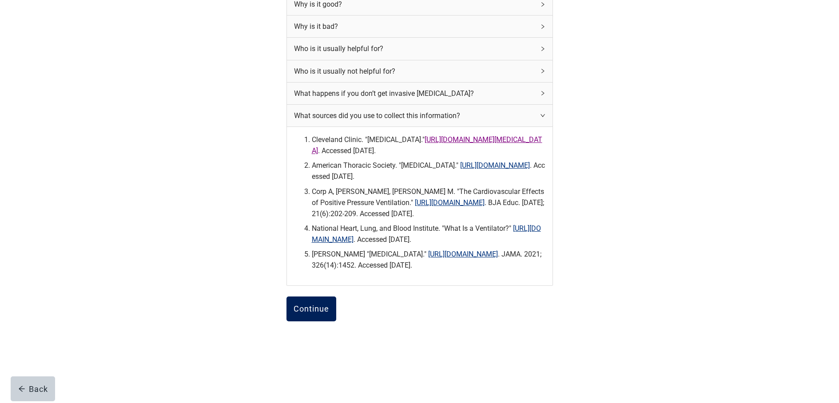
click at [298, 303] on button "Continue" at bounding box center [312, 309] width 50 height 25
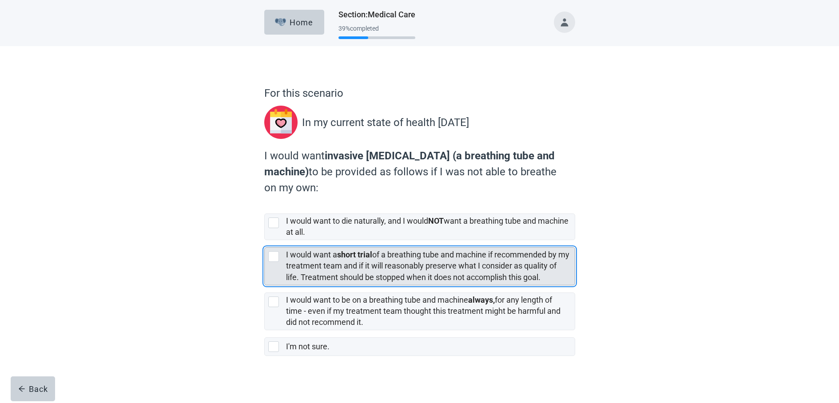
click at [272, 254] on div "[object Object], checkbox, not selected" at bounding box center [273, 256] width 11 height 11
click at [265, 241] on input "I would want a short trial of a breathing tube and machine if recommended by my…" at bounding box center [264, 240] width 0 height 0
checkbox input "true"
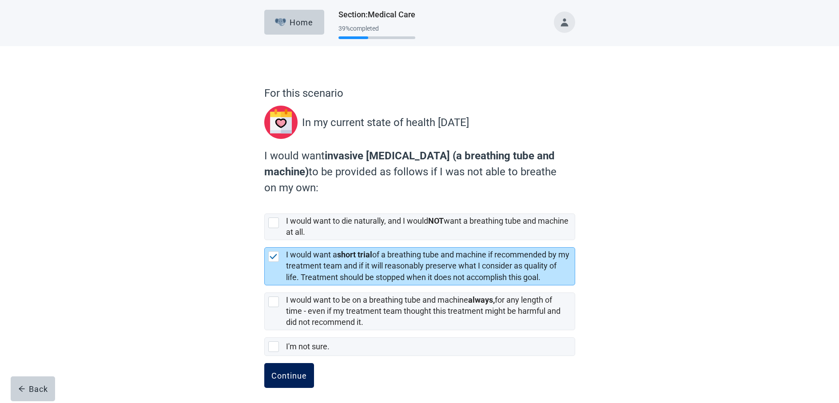
click at [283, 375] on div "Continue" at bounding box center [289, 375] width 36 height 9
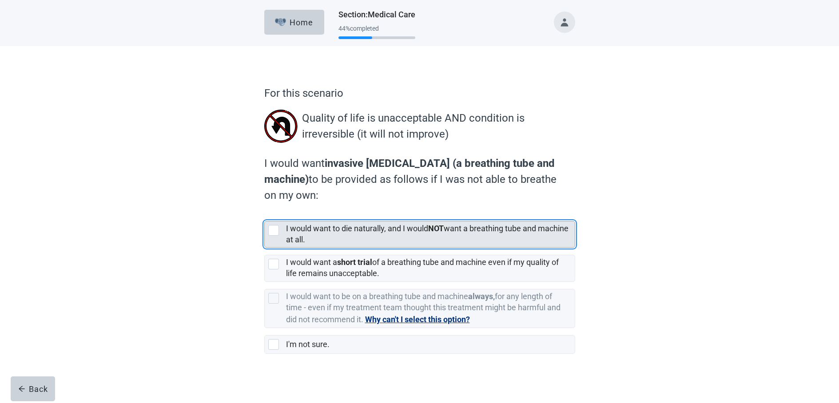
click at [275, 231] on div "[object Object], checkbox, not selected" at bounding box center [273, 230] width 11 height 11
click at [265, 215] on input "I would want to die naturally, and I would NOT want a breathing tube and machin…" at bounding box center [264, 214] width 0 height 0
checkbox input "true"
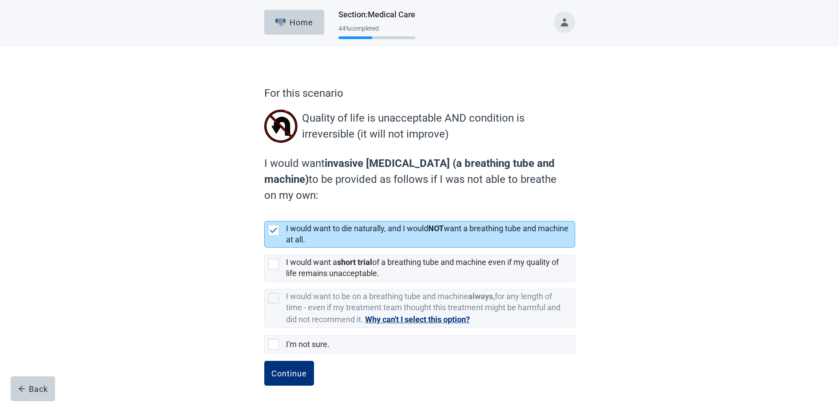
drag, startPoint x: 280, startPoint y: 372, endPoint x: 215, endPoint y: 183, distance: 199.9
click at [281, 372] on div "Continue" at bounding box center [289, 373] width 36 height 9
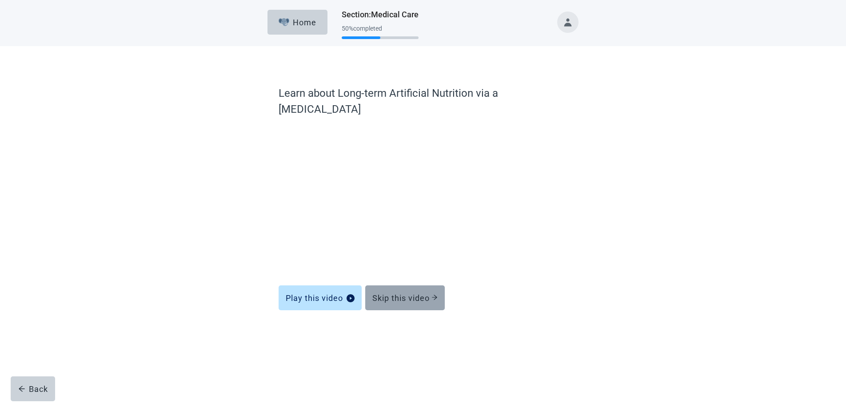
click at [391, 294] on div "Skip this video" at bounding box center [404, 298] width 65 height 9
click at [390, 294] on div "Skip this video" at bounding box center [404, 298] width 65 height 9
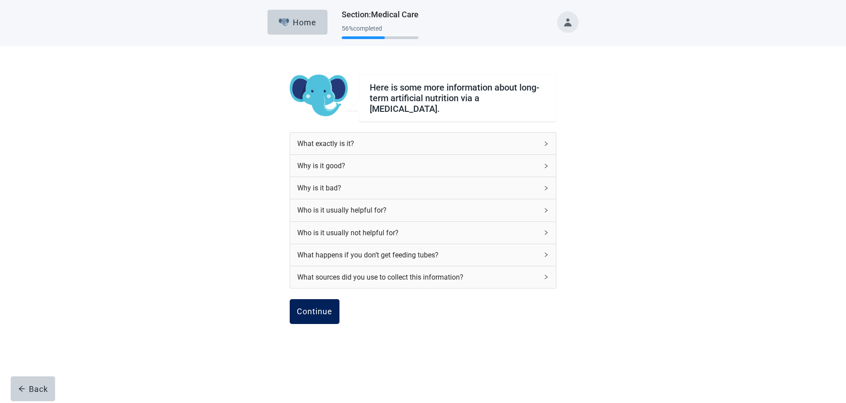
click at [314, 307] on div "Continue" at bounding box center [315, 311] width 36 height 9
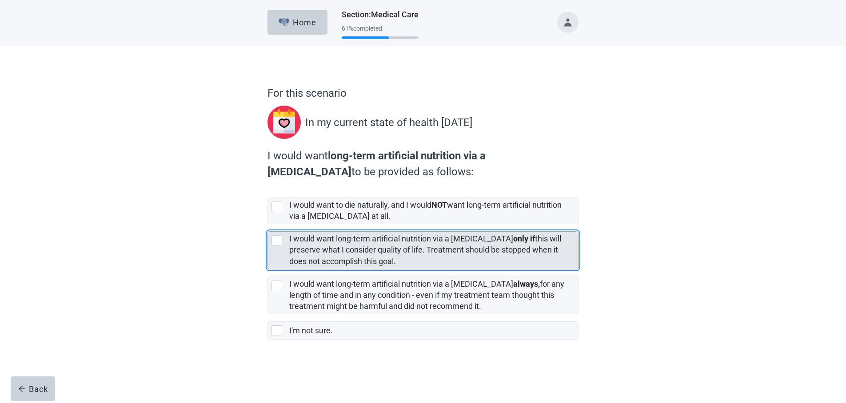
click at [277, 240] on div "[object Object], checkbox, not selected" at bounding box center [276, 240] width 11 height 11
click at [268, 225] on input "I would want long-term artificial nutrition via a [MEDICAL_DATA] only if this w…" at bounding box center [267, 224] width 0 height 0
checkbox input "true"
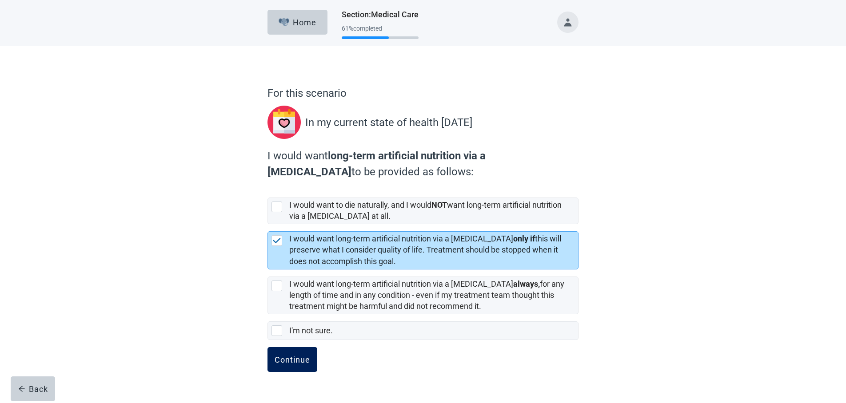
click at [287, 354] on button "Continue" at bounding box center [292, 359] width 50 height 25
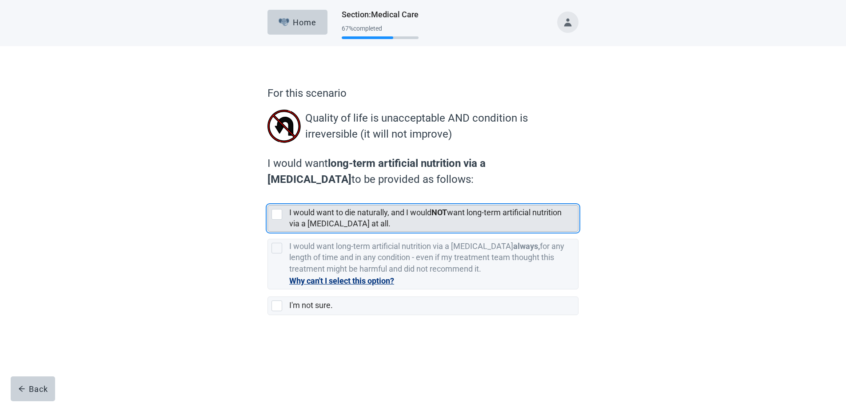
click at [279, 213] on div "[object Object], checkbox, not selected" at bounding box center [276, 214] width 11 height 11
click at [268, 199] on input "I would want to die naturally, and I would NOT want long-term artificial nutrit…" at bounding box center [267, 198] width 0 height 0
checkbox input "true"
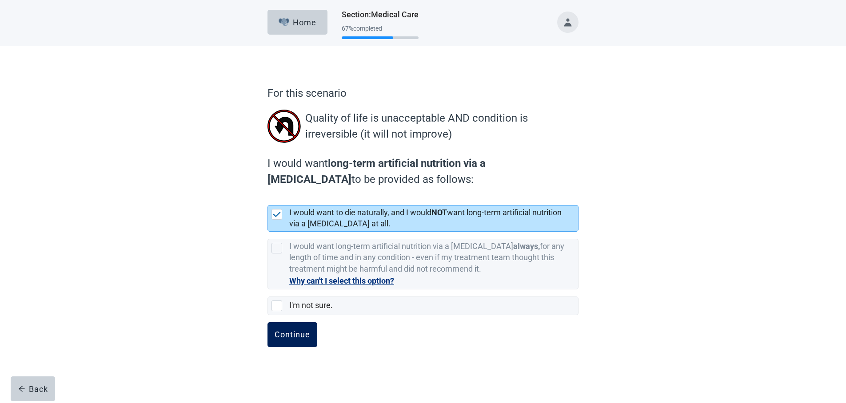
click at [300, 335] on div "Continue" at bounding box center [293, 335] width 36 height 9
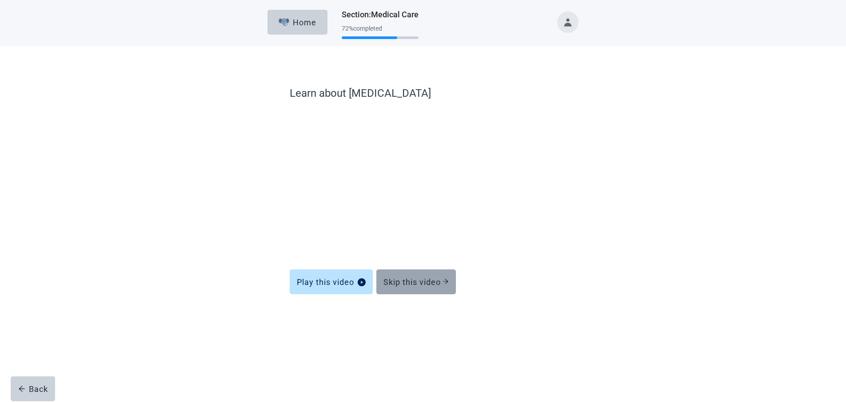
click at [417, 283] on div "Skip this video" at bounding box center [415, 282] width 65 height 9
click at [415, 281] on div "Skip this video" at bounding box center [415, 282] width 65 height 9
click at [416, 276] on button "Skip this video" at bounding box center [416, 282] width 80 height 25
click at [420, 282] on div "Skip this video" at bounding box center [415, 282] width 65 height 9
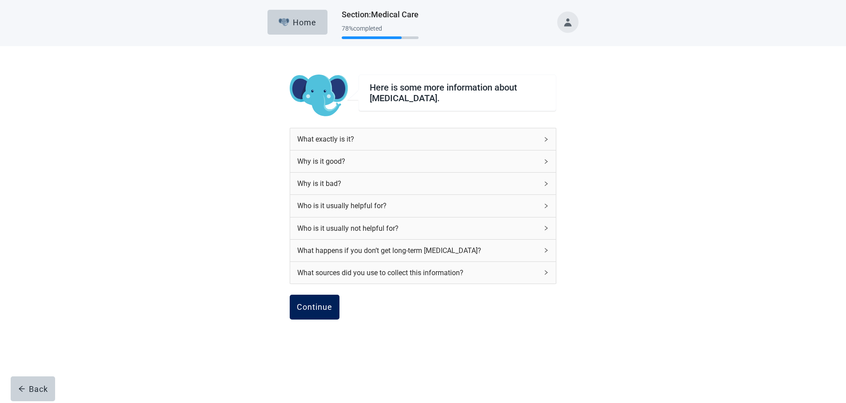
click at [319, 306] on div "Continue" at bounding box center [315, 307] width 36 height 9
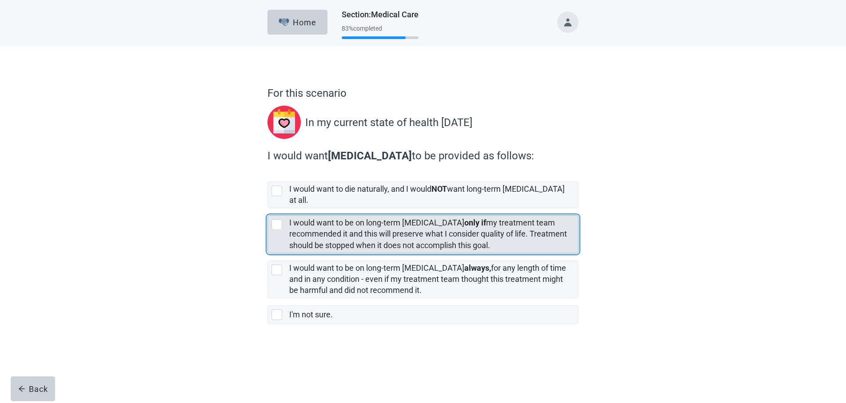
click at [275, 219] on div "[object Object], checkbox, not selected" at bounding box center [276, 224] width 11 height 11
click at [268, 209] on input "I would want to be on long-term [MEDICAL_DATA] only if my treatment team recomm…" at bounding box center [267, 208] width 0 height 0
checkbox input "true"
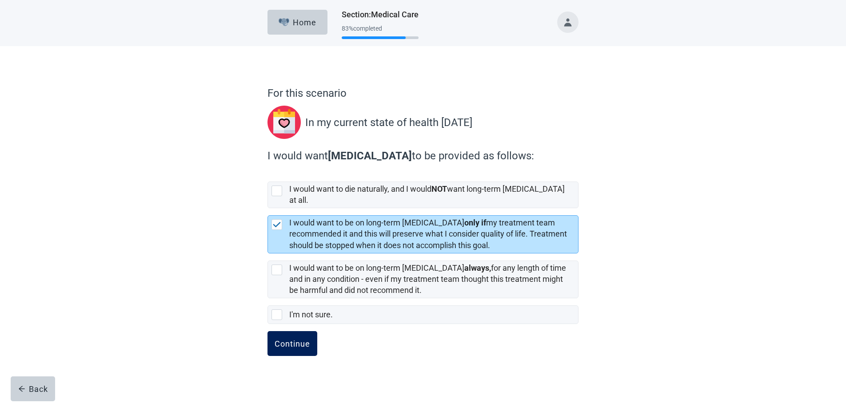
click at [293, 339] on div "Continue" at bounding box center [293, 343] width 36 height 9
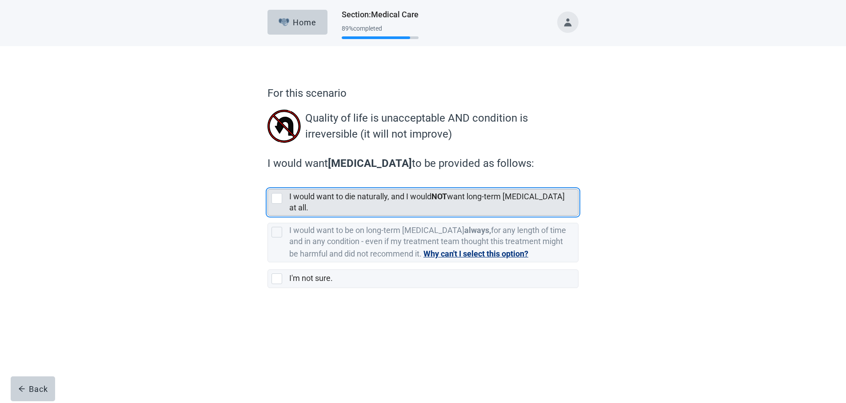
click at [278, 198] on div "[object Object], checkbox, not selected" at bounding box center [276, 198] width 11 height 11
click at [268, 183] on input "I would want to die naturally, and I would NOT want long-term [MEDICAL_DATA] at…" at bounding box center [267, 182] width 0 height 0
checkbox input "true"
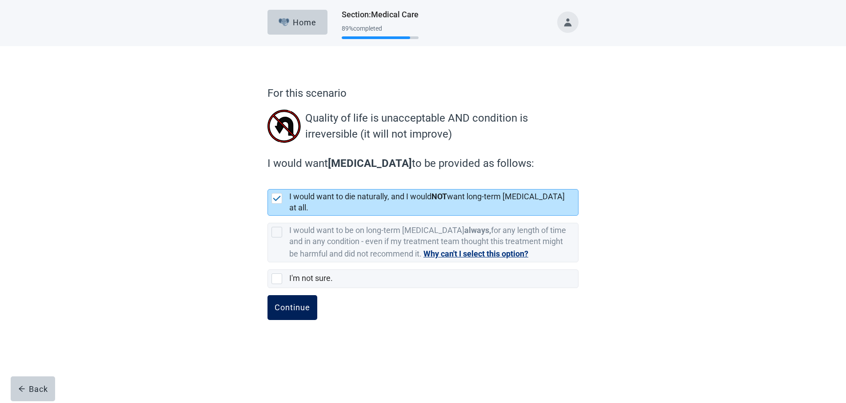
click at [286, 303] on div "Continue" at bounding box center [293, 307] width 36 height 9
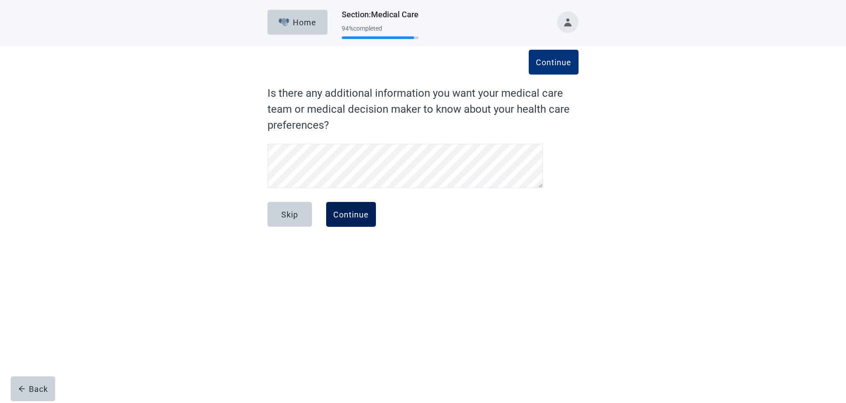
click at [355, 211] on div "Continue" at bounding box center [351, 214] width 36 height 9
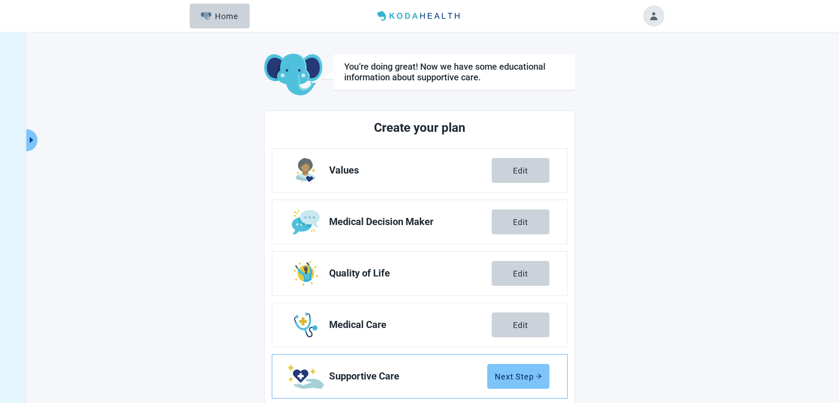
click at [523, 374] on div "Next Step" at bounding box center [518, 376] width 47 height 9
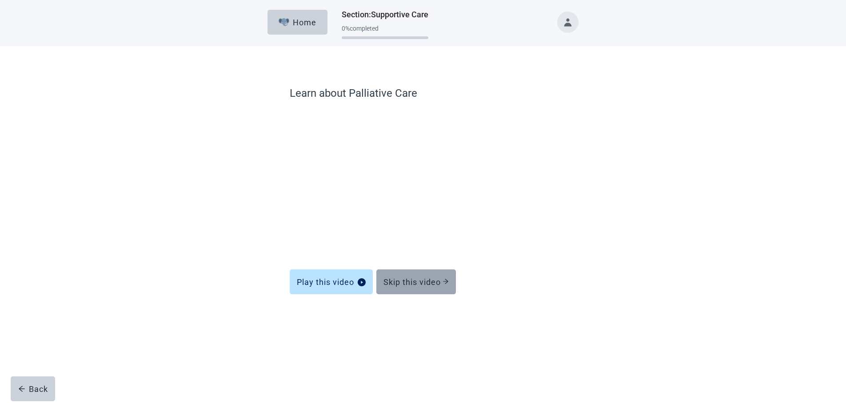
click at [397, 286] on div "Skip this video" at bounding box center [415, 282] width 65 height 9
click at [413, 278] on div "Skip this video" at bounding box center [415, 282] width 65 height 9
click at [405, 276] on button "Skip this video" at bounding box center [416, 282] width 80 height 25
click at [416, 281] on div "Skip this video" at bounding box center [415, 282] width 65 height 9
click at [400, 280] on div "Skip this video" at bounding box center [415, 282] width 65 height 9
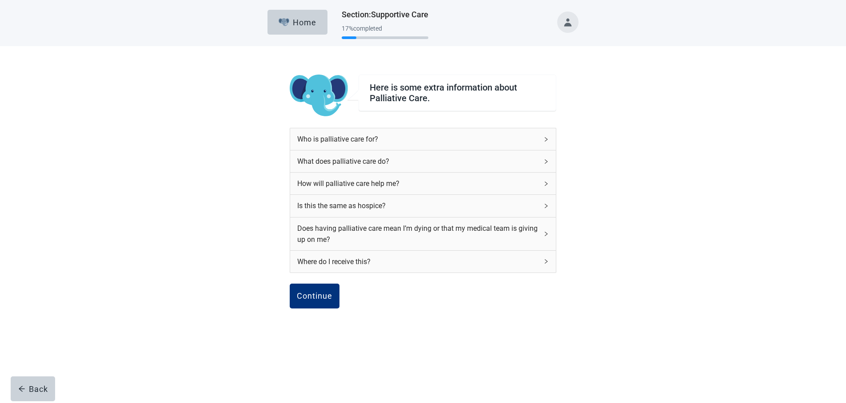
click at [321, 296] on div "Continue" at bounding box center [315, 296] width 36 height 9
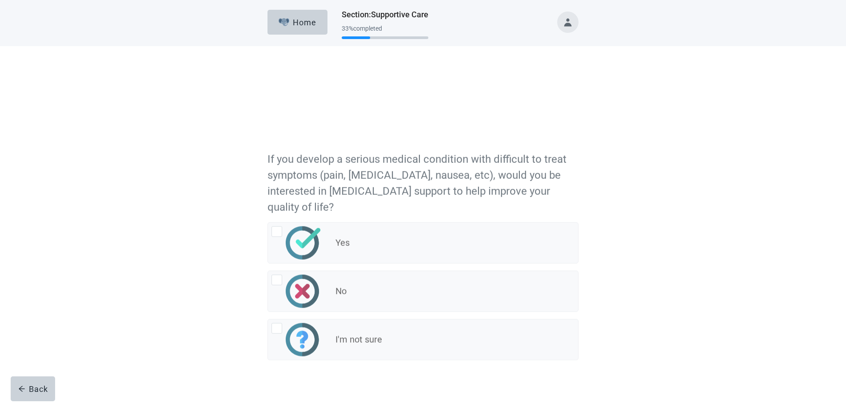
click at [279, 171] on div "Yes, radio button, not checked" at bounding box center [276, 170] width 11 height 11
click at [268, 161] on input "Yes" at bounding box center [267, 161] width 0 height 0
radio input "true"
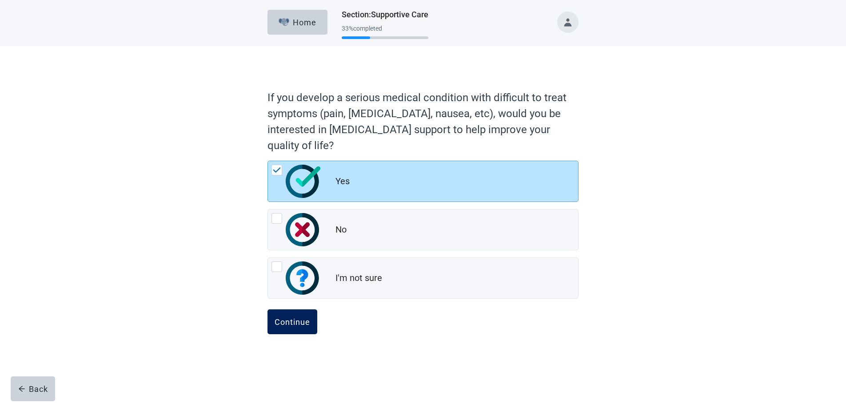
click at [295, 316] on button "Continue" at bounding box center [292, 322] width 50 height 25
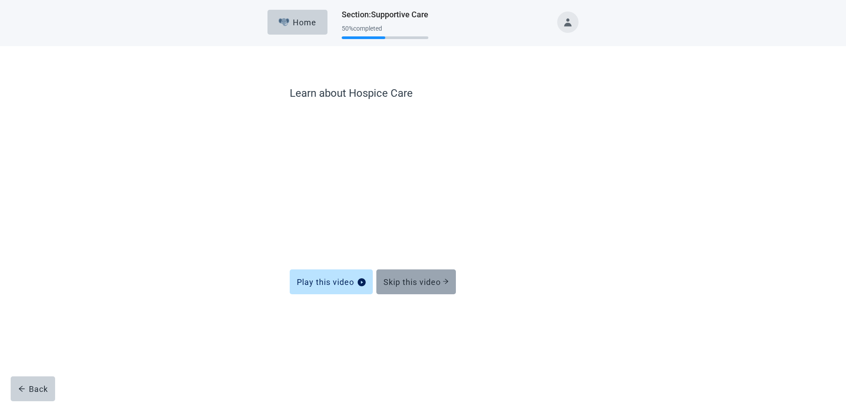
click at [414, 285] on div "Skip this video" at bounding box center [415, 282] width 65 height 9
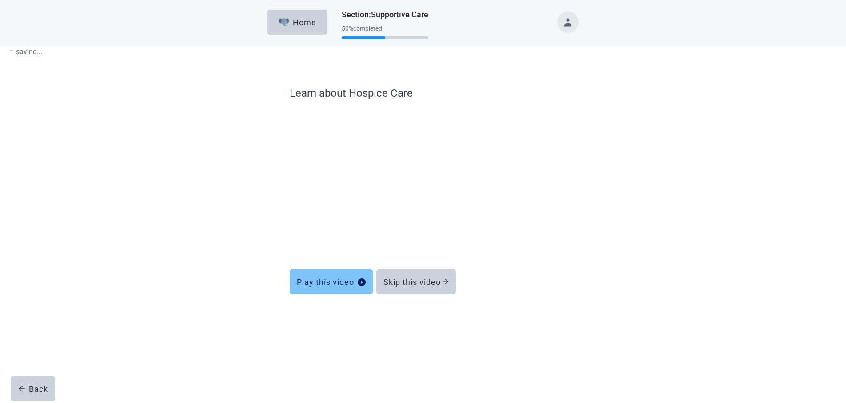
click at [414, 280] on div "Skip this video" at bounding box center [415, 282] width 65 height 9
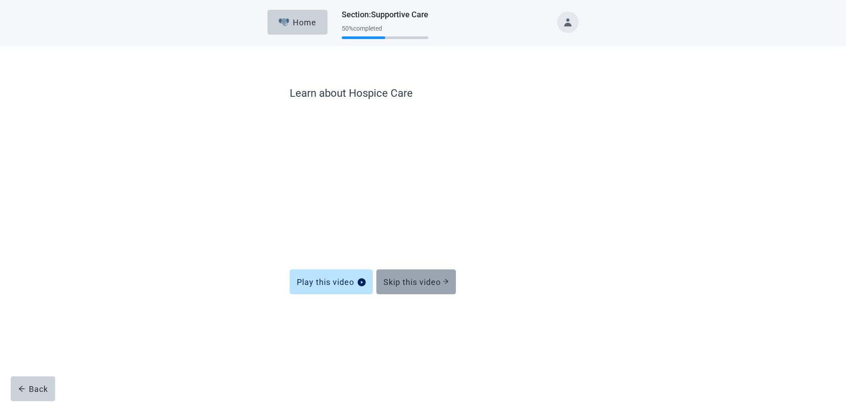
drag, startPoint x: 397, startPoint y: 280, endPoint x: 421, endPoint y: 283, distance: 23.7
click at [398, 280] on div "Skip this video" at bounding box center [415, 282] width 65 height 9
click at [421, 283] on div "Skip this video" at bounding box center [415, 282] width 65 height 9
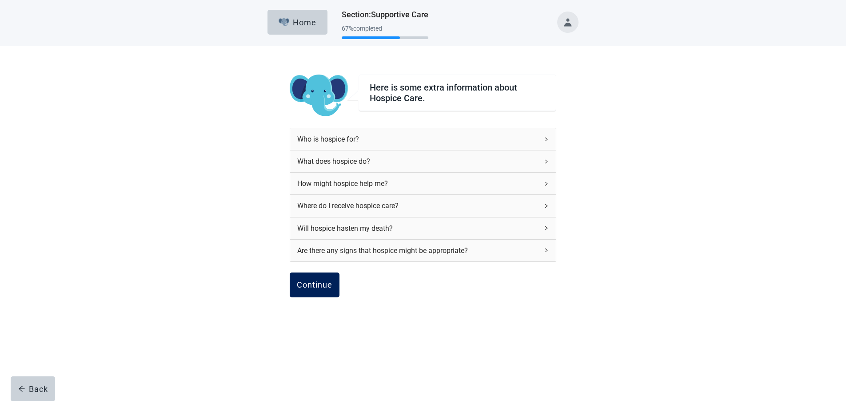
click at [307, 283] on div "Continue" at bounding box center [315, 285] width 36 height 9
click at [306, 283] on div "Continue" at bounding box center [315, 285] width 36 height 9
click at [319, 284] on div "Continue" at bounding box center [315, 285] width 36 height 9
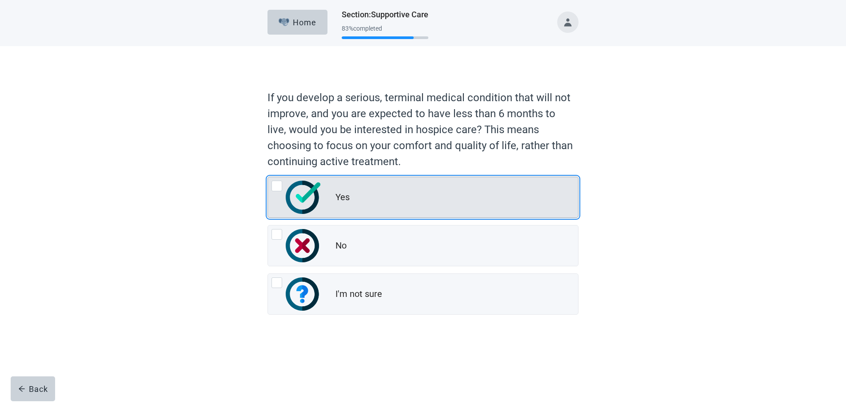
click at [274, 187] on div "Yes, radio button, not checked" at bounding box center [276, 186] width 11 height 11
click at [268, 177] on input "Yes" at bounding box center [267, 177] width 0 height 0
radio input "true"
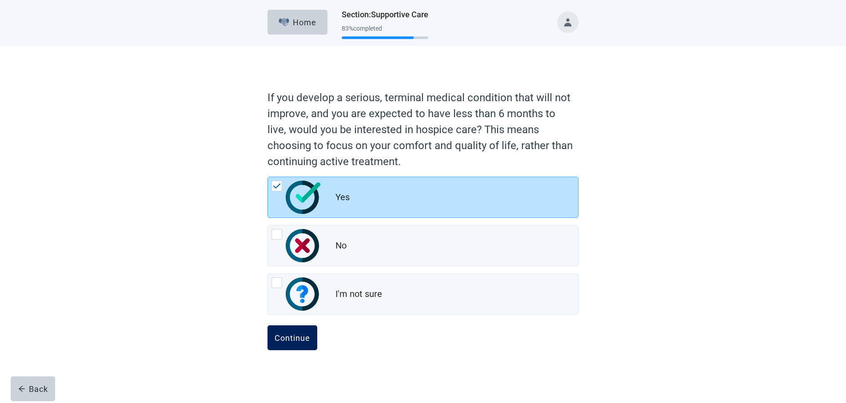
click at [289, 338] on div "Continue" at bounding box center [293, 338] width 36 height 9
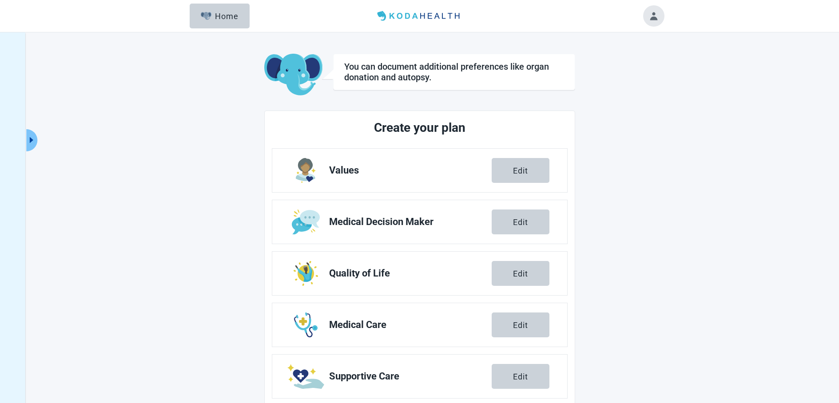
scroll to position [69, 0]
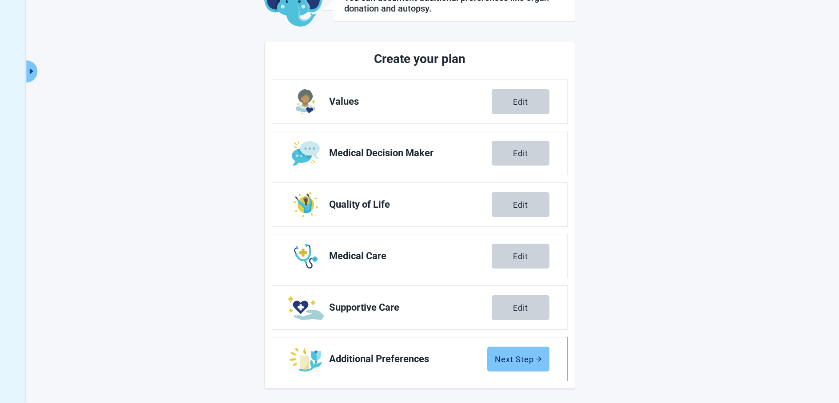
click at [503, 359] on div "Next Step" at bounding box center [518, 359] width 47 height 9
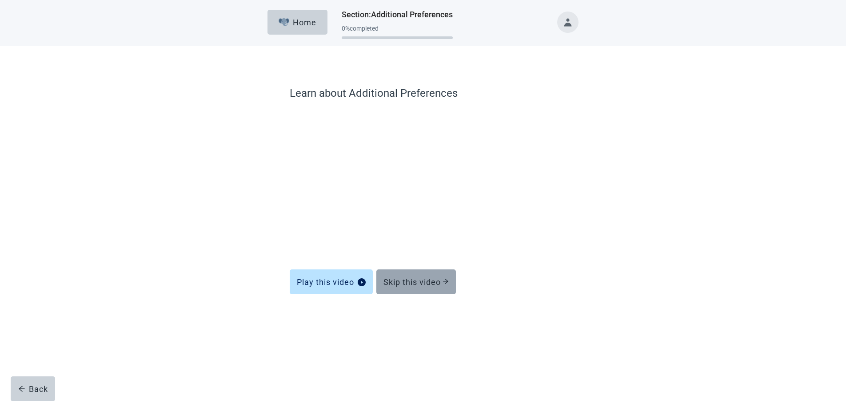
click at [414, 285] on div "Skip this video" at bounding box center [415, 282] width 65 height 9
click at [426, 279] on div "Skip this video" at bounding box center [415, 282] width 65 height 9
click at [430, 279] on div "Skip this video" at bounding box center [415, 282] width 65 height 9
click at [420, 283] on div "Skip this video" at bounding box center [415, 282] width 65 height 9
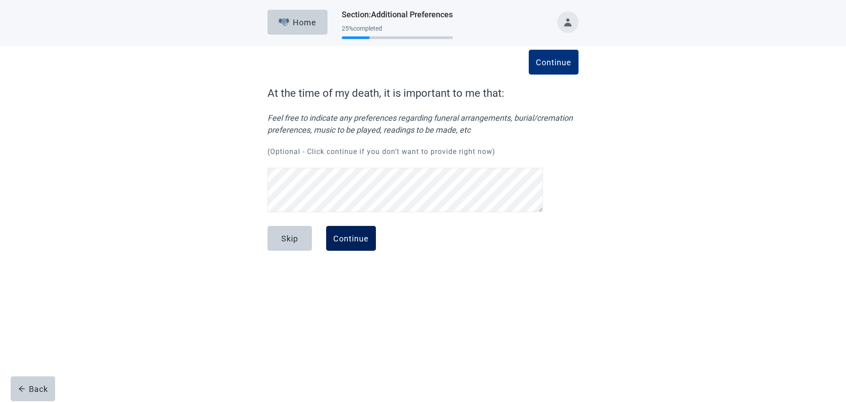
click at [352, 237] on div "Continue" at bounding box center [351, 238] width 36 height 9
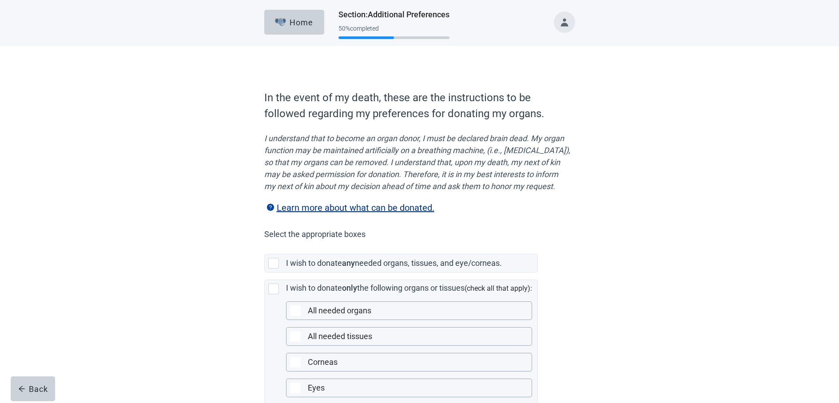
scroll to position [144, 0]
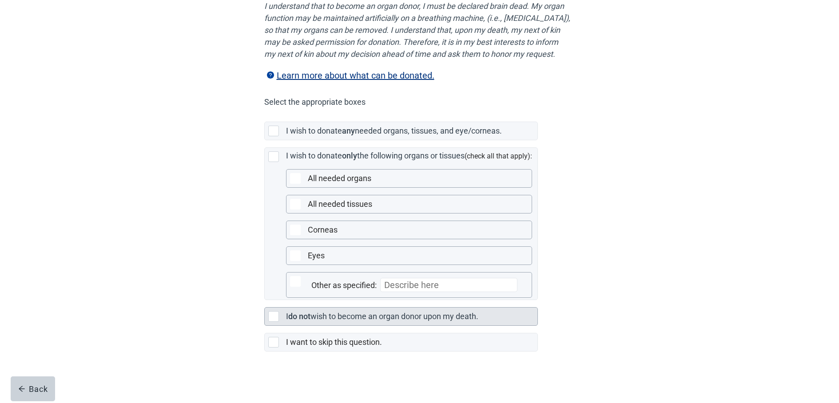
click at [274, 317] on div "Main content" at bounding box center [273, 316] width 11 height 11
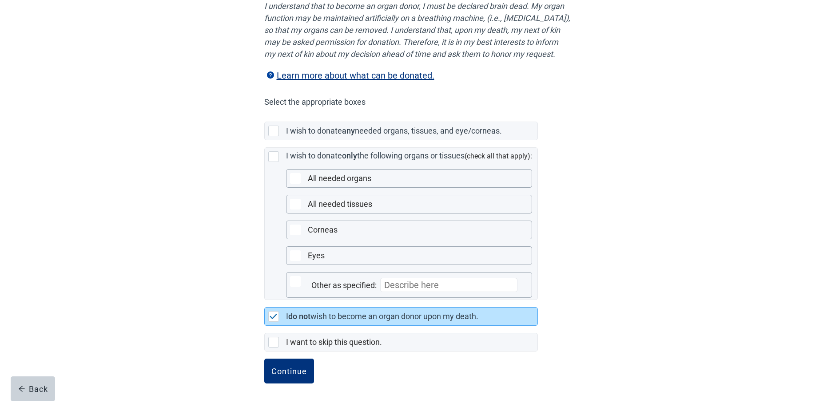
drag, startPoint x: 276, startPoint y: 364, endPoint x: 646, endPoint y: 342, distance: 370.3
click at [277, 364] on button "Continue" at bounding box center [289, 371] width 50 height 25
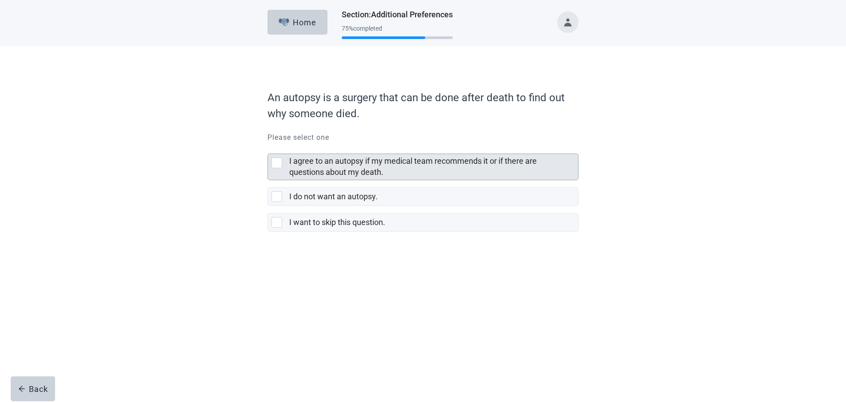
click at [277, 163] on div "I agree to an autopsy if my medical team recommends it or if there are question…" at bounding box center [276, 163] width 11 height 11
click at [268, 147] on input "I agree to an autopsy if my medical team recommends it or if there are question…" at bounding box center [267, 147] width 0 height 0
checkbox input "true"
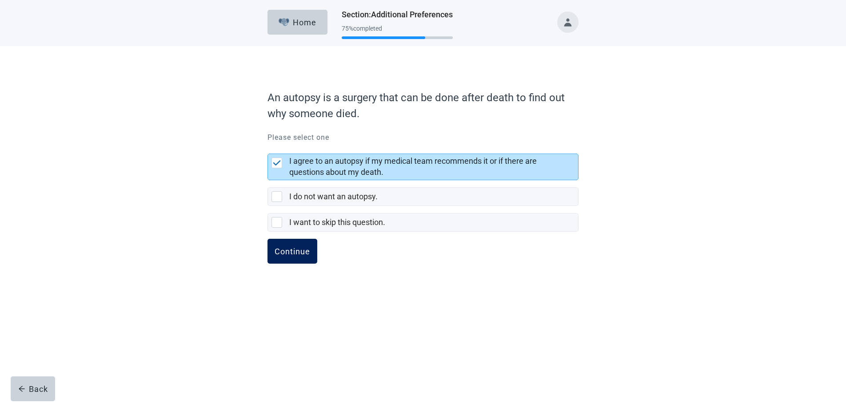
click at [299, 247] on div "Continue" at bounding box center [293, 251] width 36 height 9
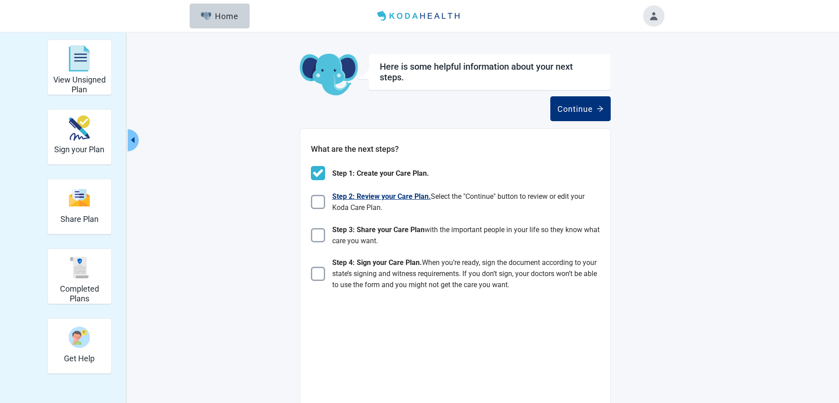
click at [320, 202] on img "Main content" at bounding box center [318, 202] width 14 height 14
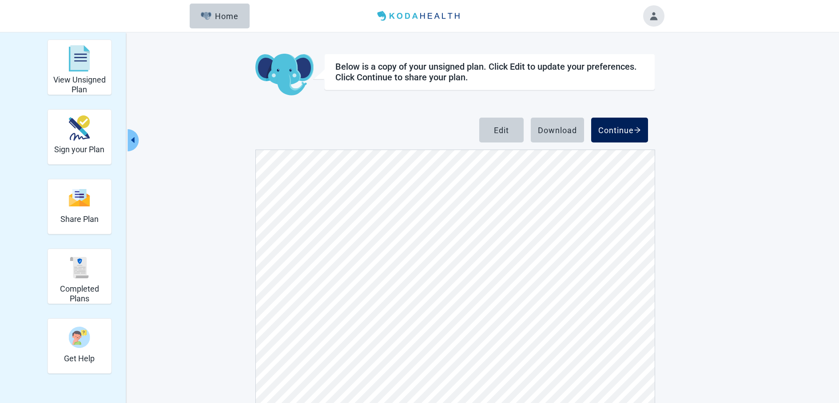
click at [615, 125] on button "Continue" at bounding box center [619, 130] width 57 height 25
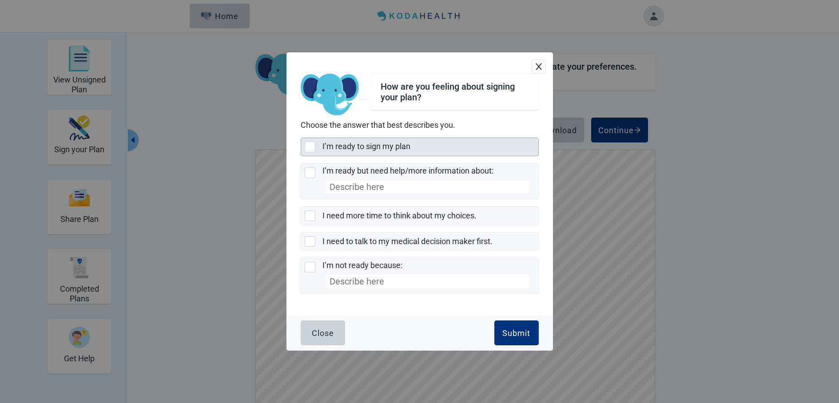
click at [312, 146] on div "I’m ready to sign my plan, checkbox, not selected" at bounding box center [310, 147] width 11 height 11
click at [301, 138] on input "I’m ready to sign my plan" at bounding box center [301, 138] width 0 height 0
checkbox input "true"
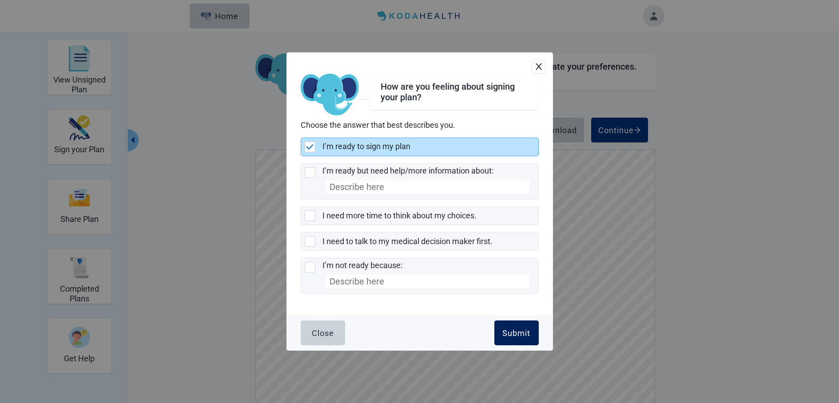
click at [515, 328] on button "Submit" at bounding box center [516, 333] width 44 height 25
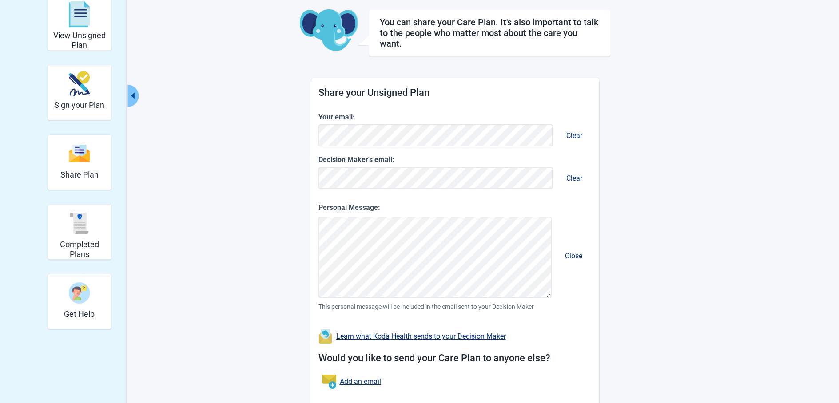
scroll to position [102, 0]
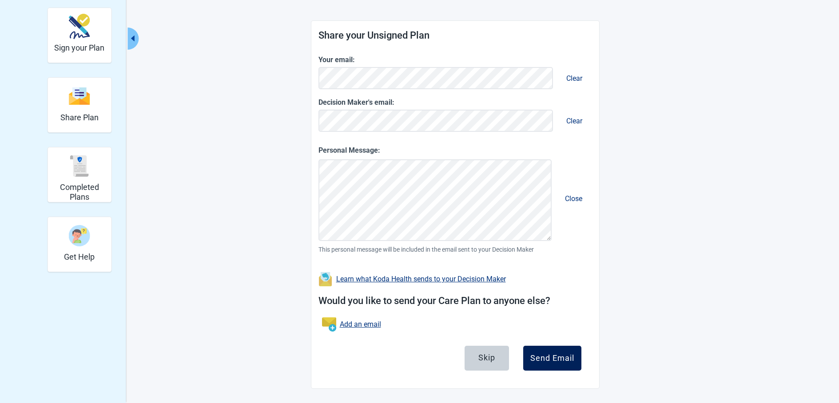
click at [557, 357] on div "Send Email" at bounding box center [552, 358] width 44 height 9
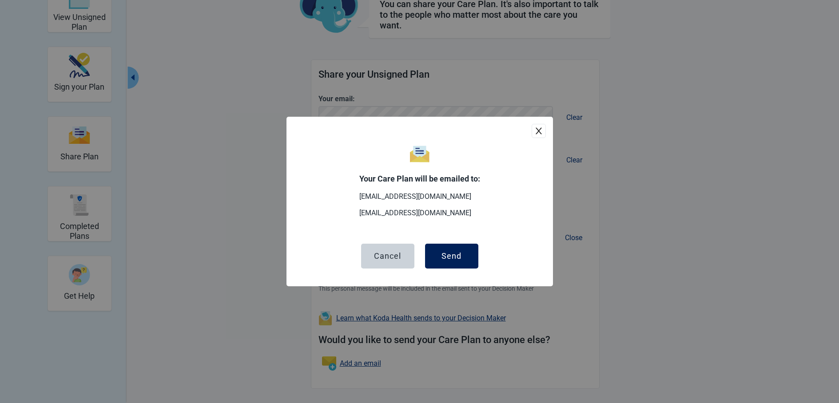
click at [459, 257] on div "Send" at bounding box center [452, 256] width 20 height 9
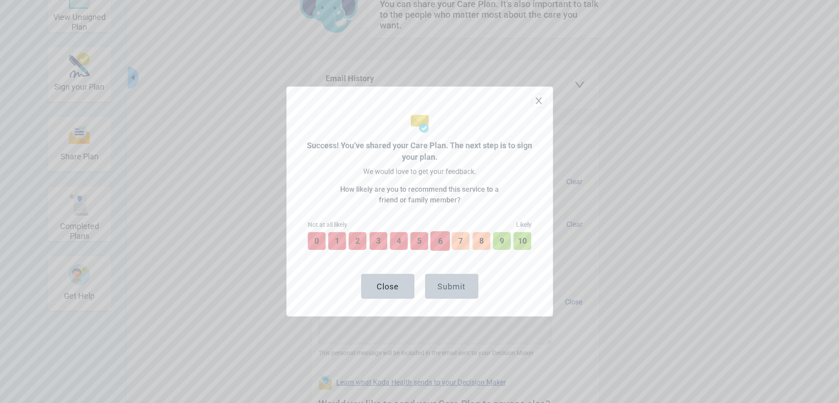
click at [437, 239] on button "6" at bounding box center [440, 241] width 20 height 20
click at [459, 286] on div "Submit" at bounding box center [452, 286] width 28 height 9
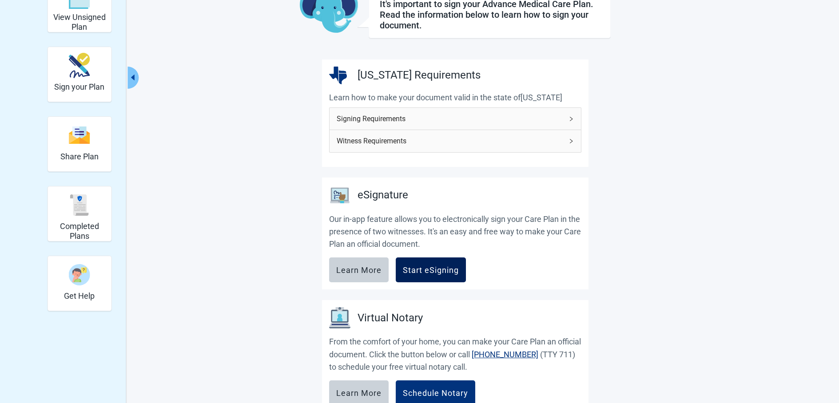
click at [438, 268] on div "Start eSigning" at bounding box center [431, 270] width 56 height 9
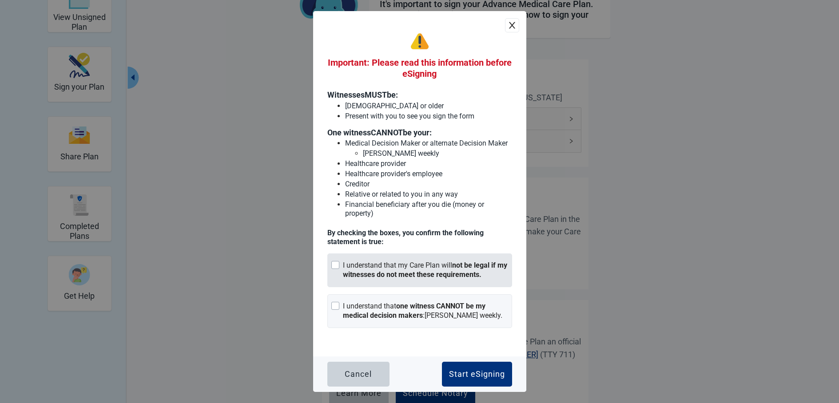
click at [337, 264] on div "Main content" at bounding box center [335, 265] width 8 height 8
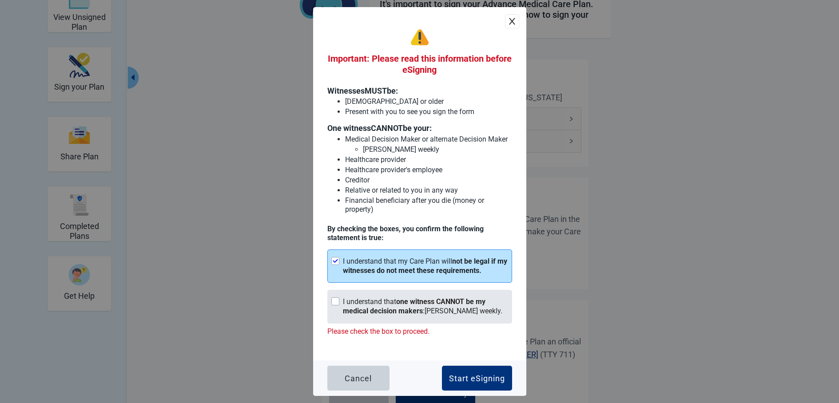
click at [334, 300] on div "Main content" at bounding box center [335, 302] width 8 height 8
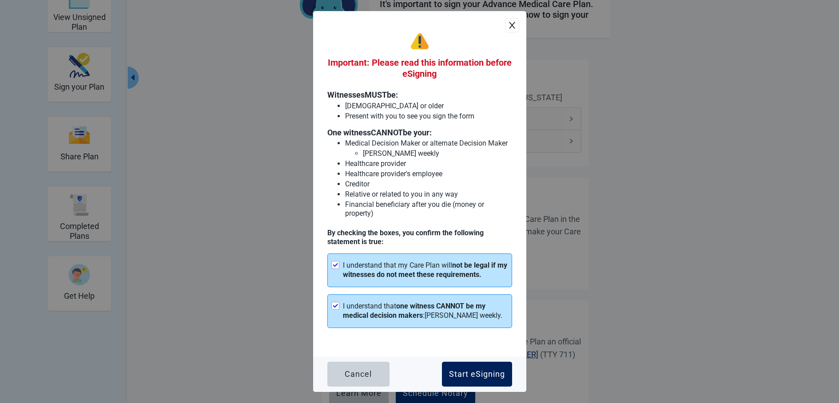
click at [479, 375] on div "Start eSigning" at bounding box center [477, 374] width 56 height 9
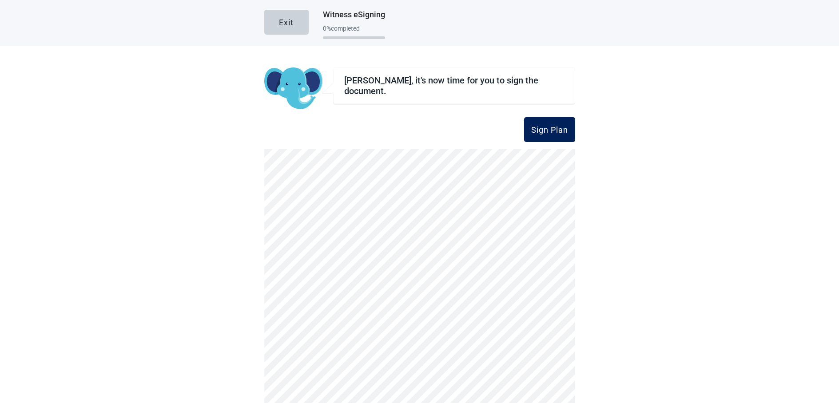
click at [533, 124] on button "Sign Plan" at bounding box center [549, 129] width 51 height 25
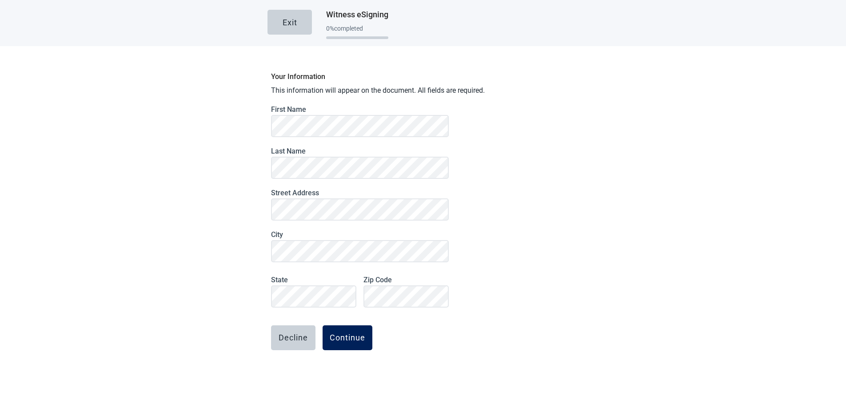
click at [351, 332] on button "Continue" at bounding box center [348, 338] width 50 height 25
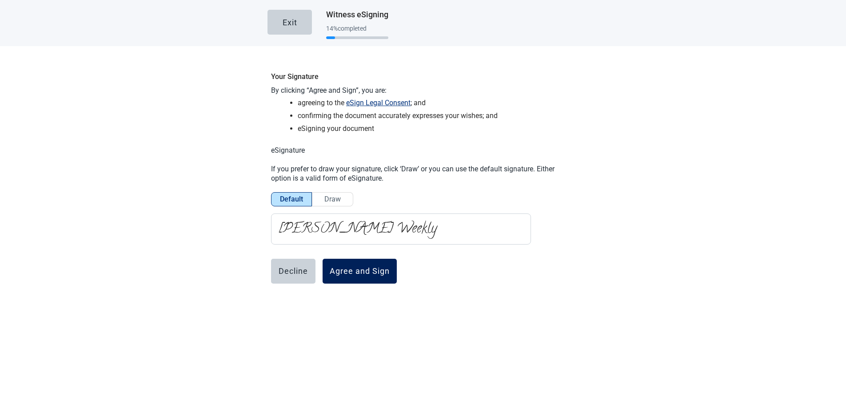
click at [354, 267] on div "Agree and Sign" at bounding box center [360, 271] width 60 height 9
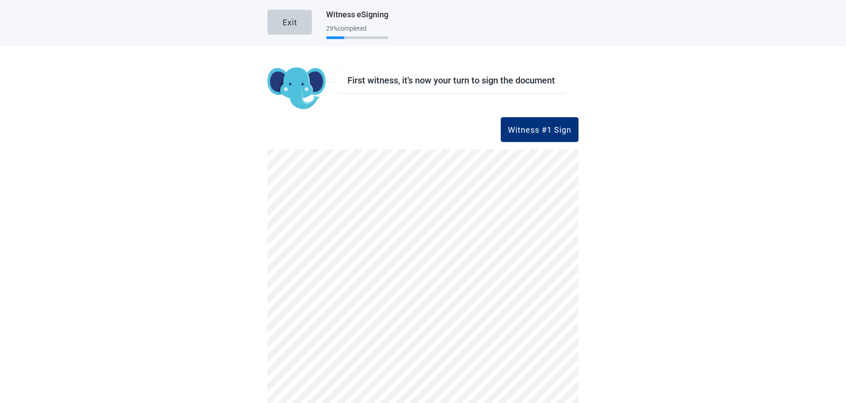
scroll to position [69, 0]
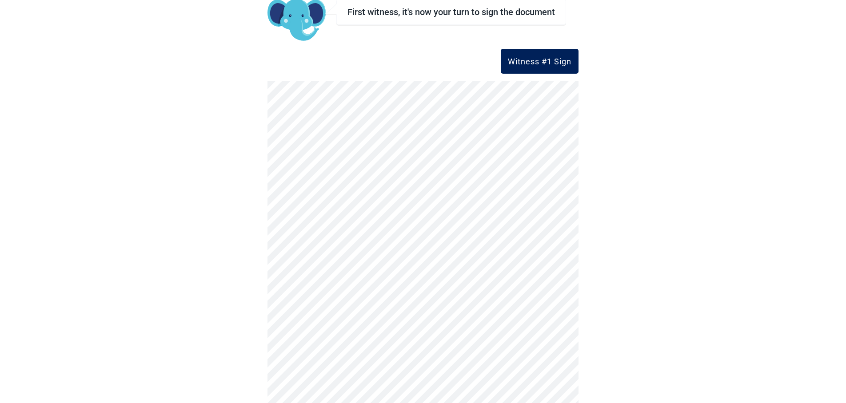
click at [546, 60] on div "Witness #1 Sign" at bounding box center [540, 61] width 64 height 9
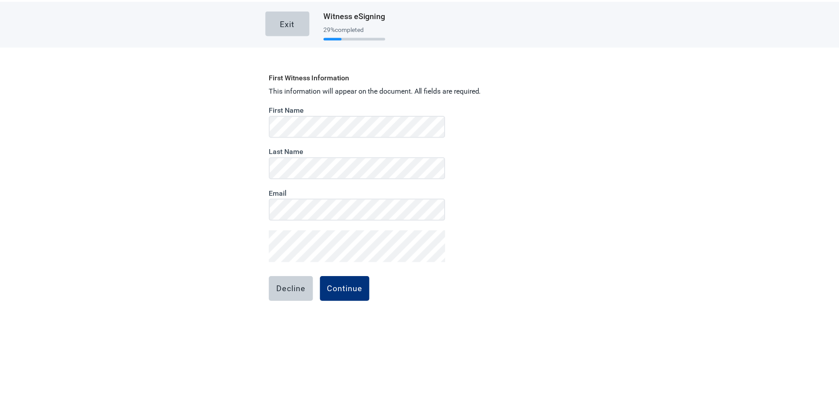
scroll to position [0, 0]
click at [344, 288] on div "Continue" at bounding box center [348, 289] width 36 height 9
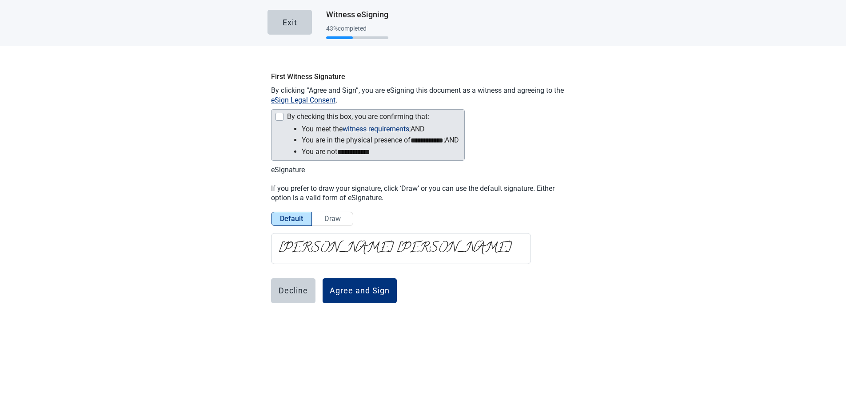
click at [276, 116] on div at bounding box center [279, 117] width 8 height 8
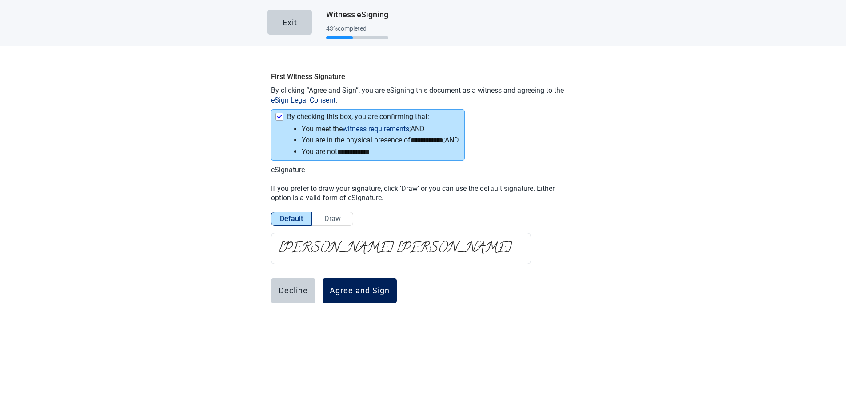
click at [346, 291] on div "Agree and Sign" at bounding box center [360, 291] width 60 height 9
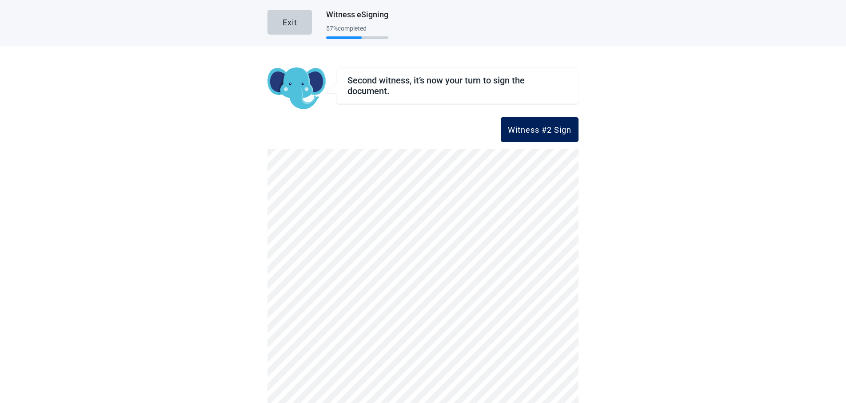
click at [525, 129] on div "Witness #2 Sign" at bounding box center [540, 129] width 64 height 9
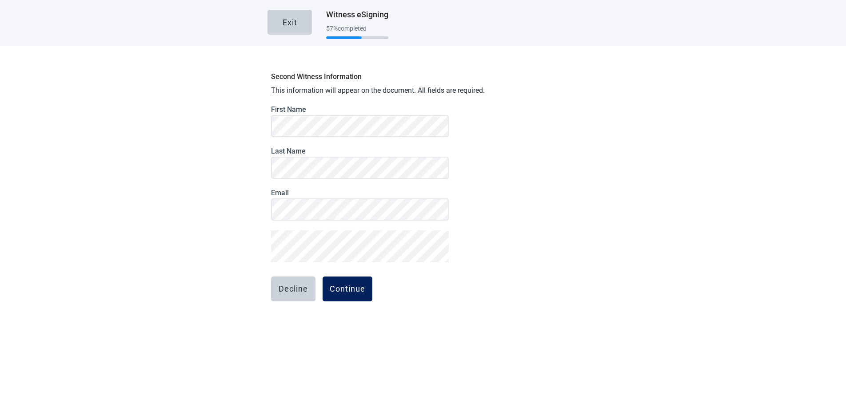
click at [361, 289] on div "Continue" at bounding box center [348, 289] width 36 height 9
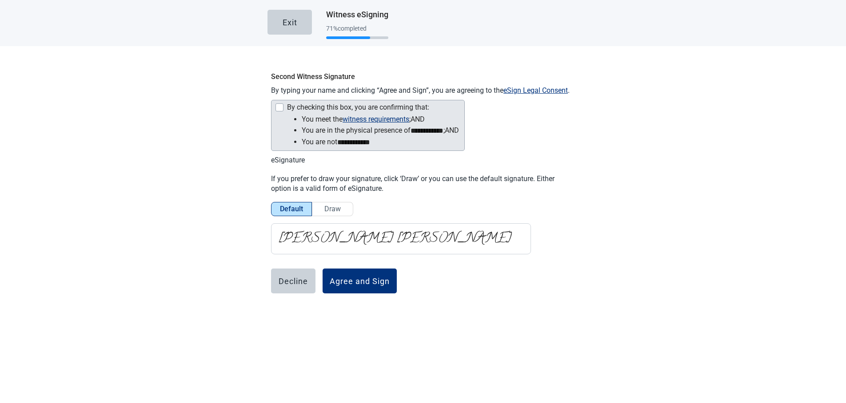
click at [277, 108] on div at bounding box center [279, 108] width 8 height 8
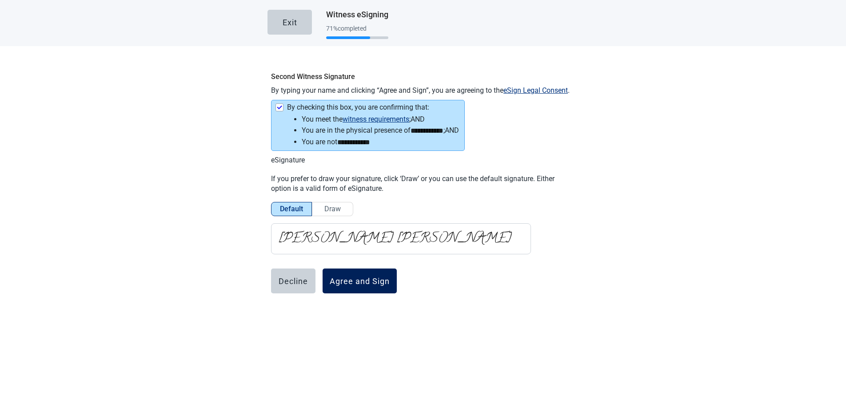
click at [355, 277] on div "Agree and Sign" at bounding box center [360, 281] width 60 height 9
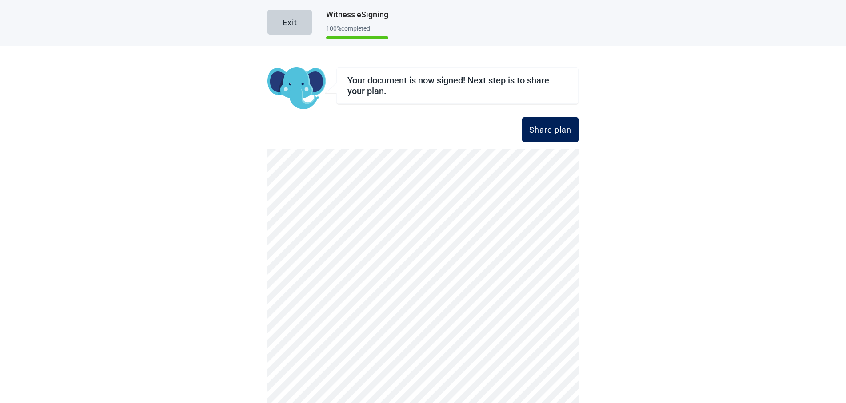
click at [549, 130] on div "Share plan" at bounding box center [550, 129] width 42 height 9
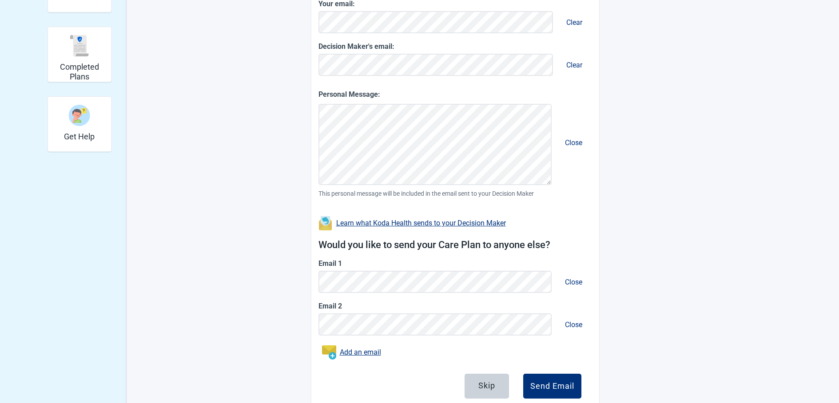
scroll to position [250, 0]
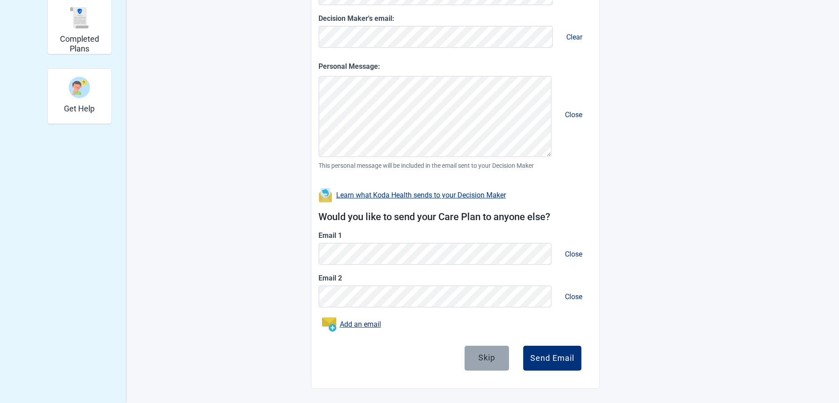
click at [487, 359] on div "Skip" at bounding box center [486, 357] width 17 height 9
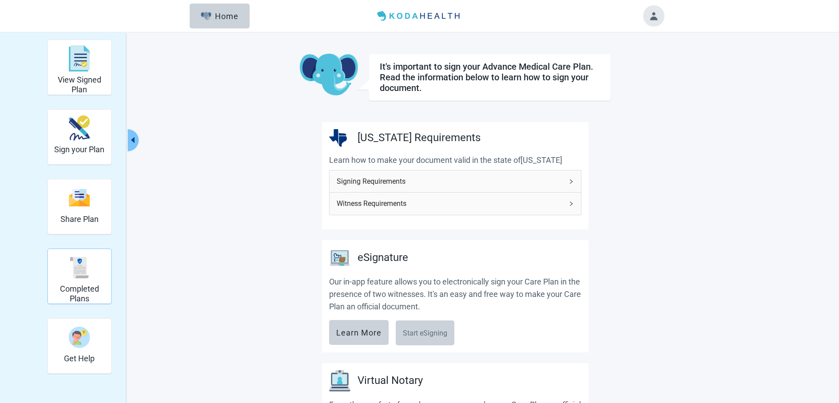
click at [86, 272] on img "Completed Plans" at bounding box center [79, 267] width 21 height 21
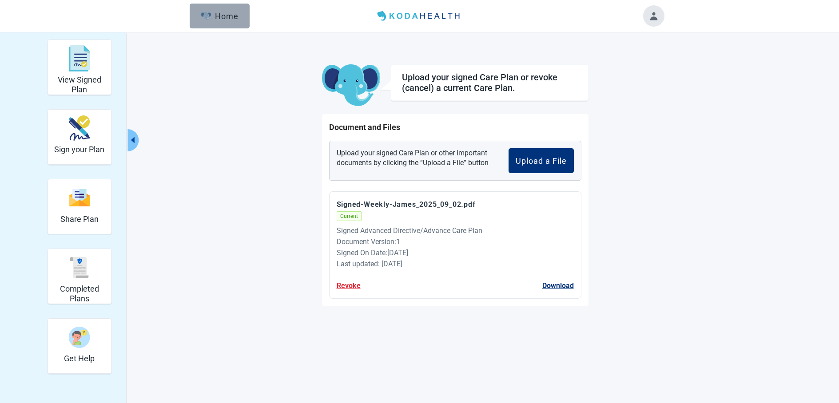
click at [217, 13] on div "Home" at bounding box center [220, 16] width 38 height 9
